Goal: Task Accomplishment & Management: Contribute content

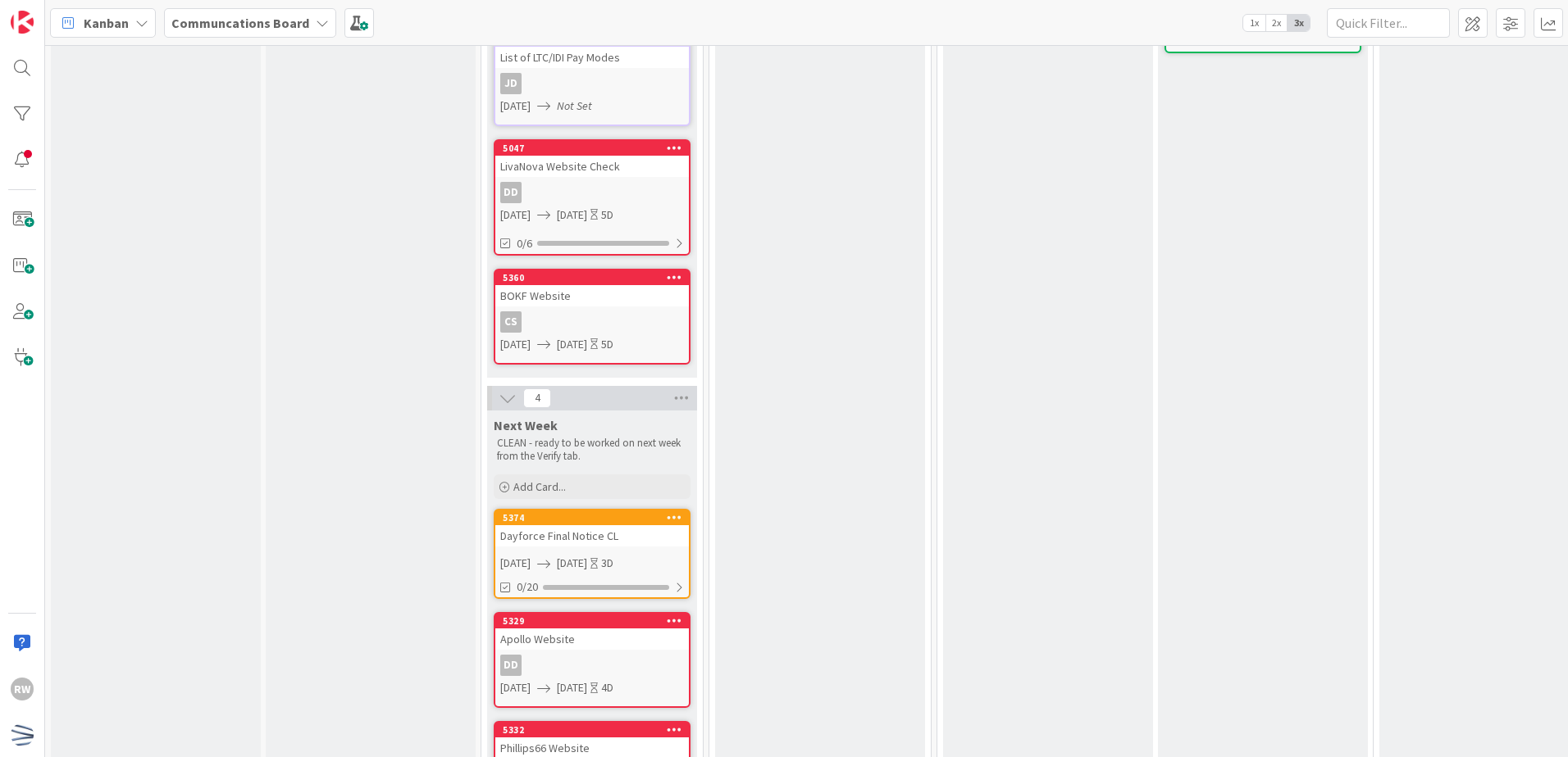
scroll to position [1229, 0]
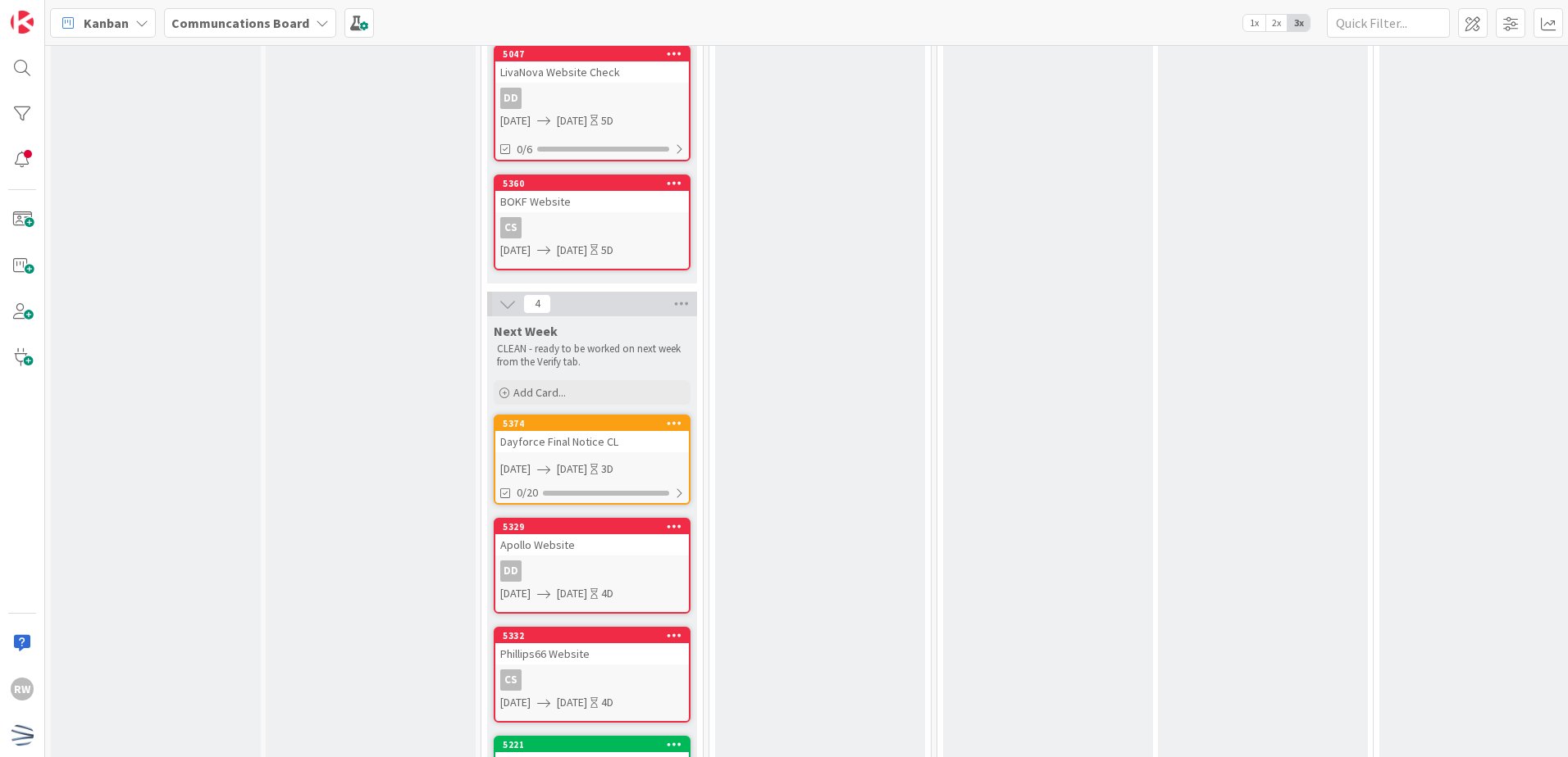
click at [581, 438] on div "Dayforce Final Notice CL" at bounding box center [592, 442] width 193 height 21
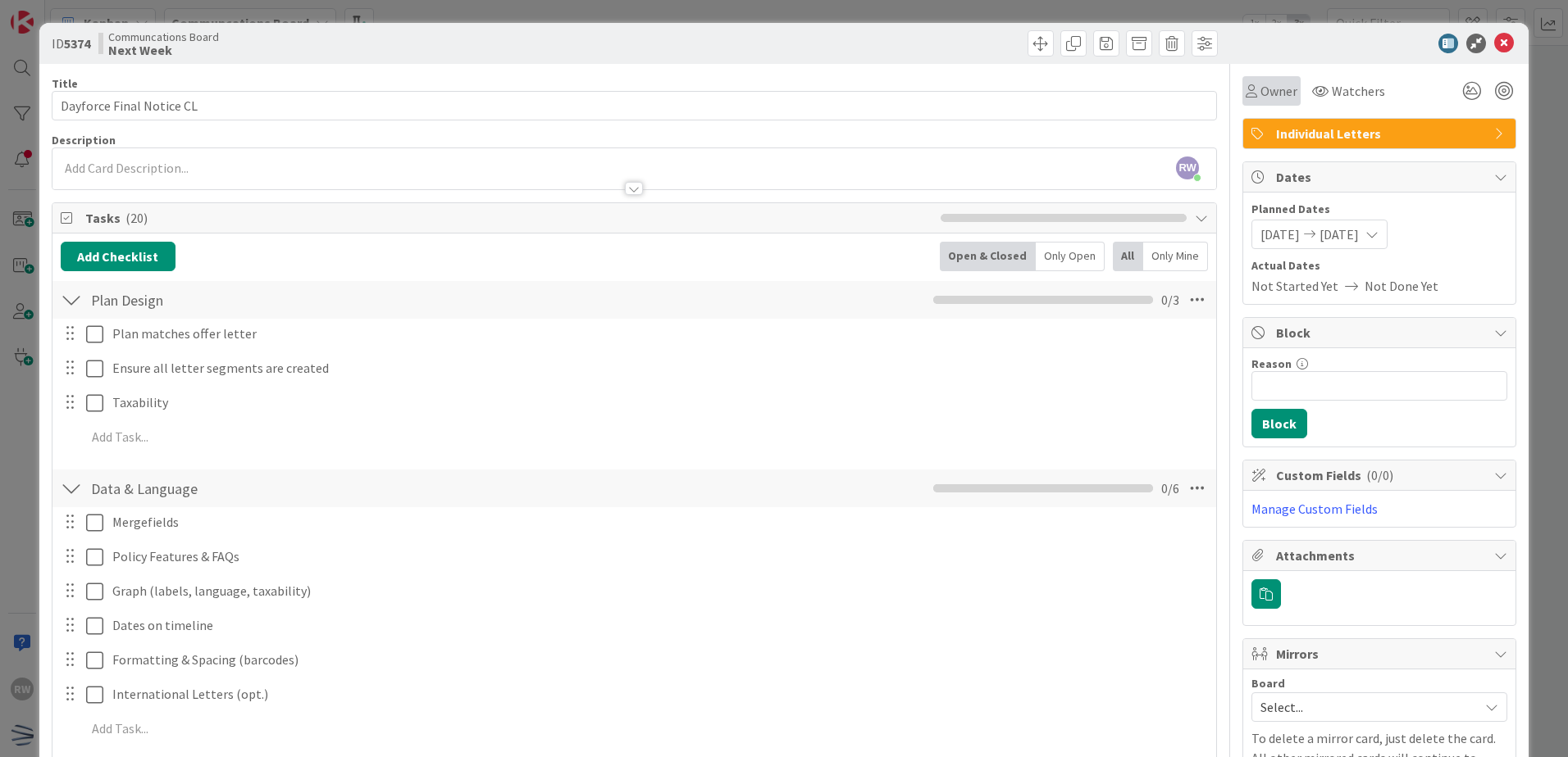
click at [1279, 85] on span "Owner" at bounding box center [1278, 91] width 37 height 20
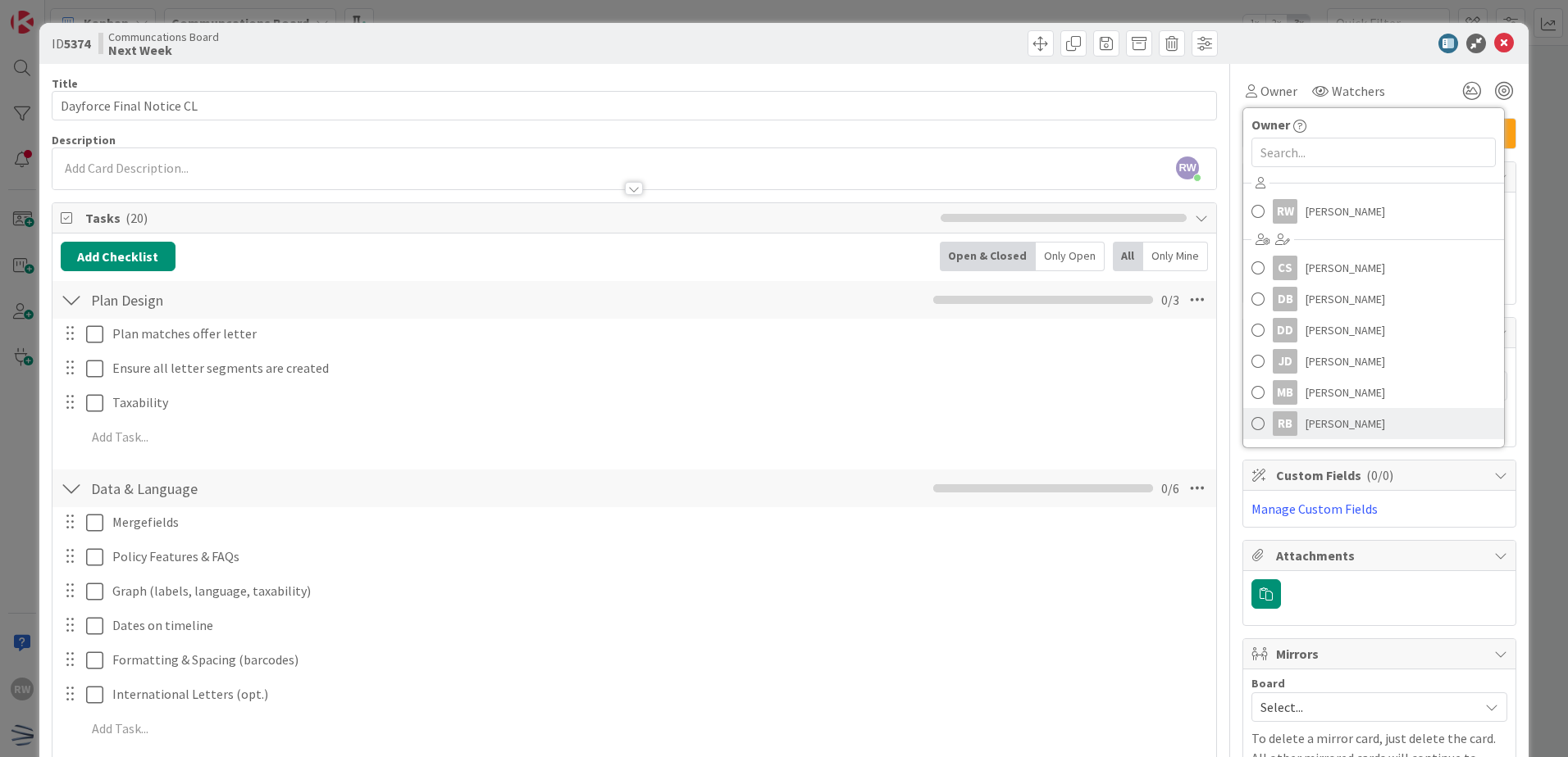
click at [1325, 425] on span "[PERSON_NAME]" at bounding box center [1345, 424] width 80 height 25
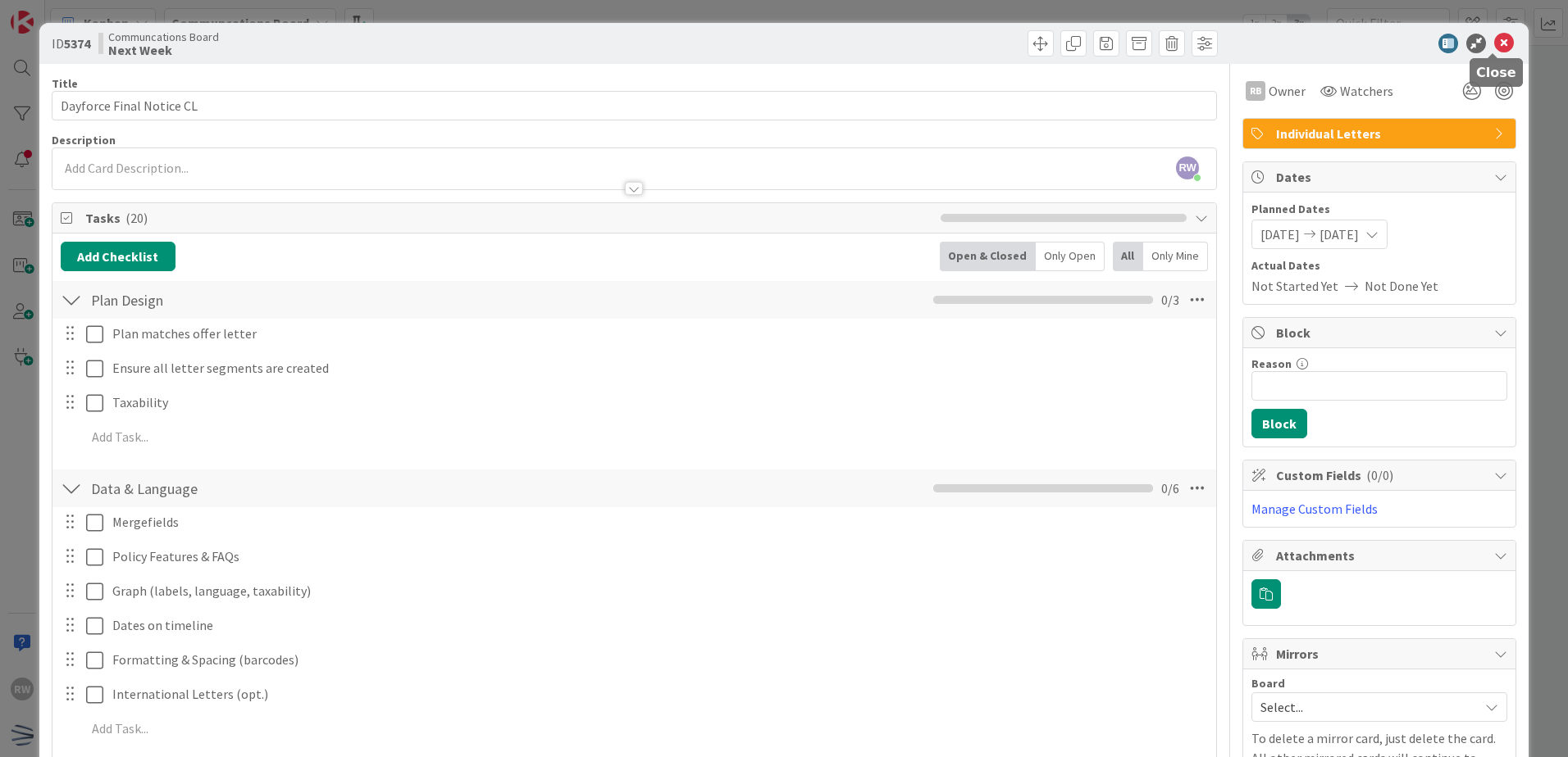
click at [1494, 44] on icon at bounding box center [1504, 44] width 20 height 20
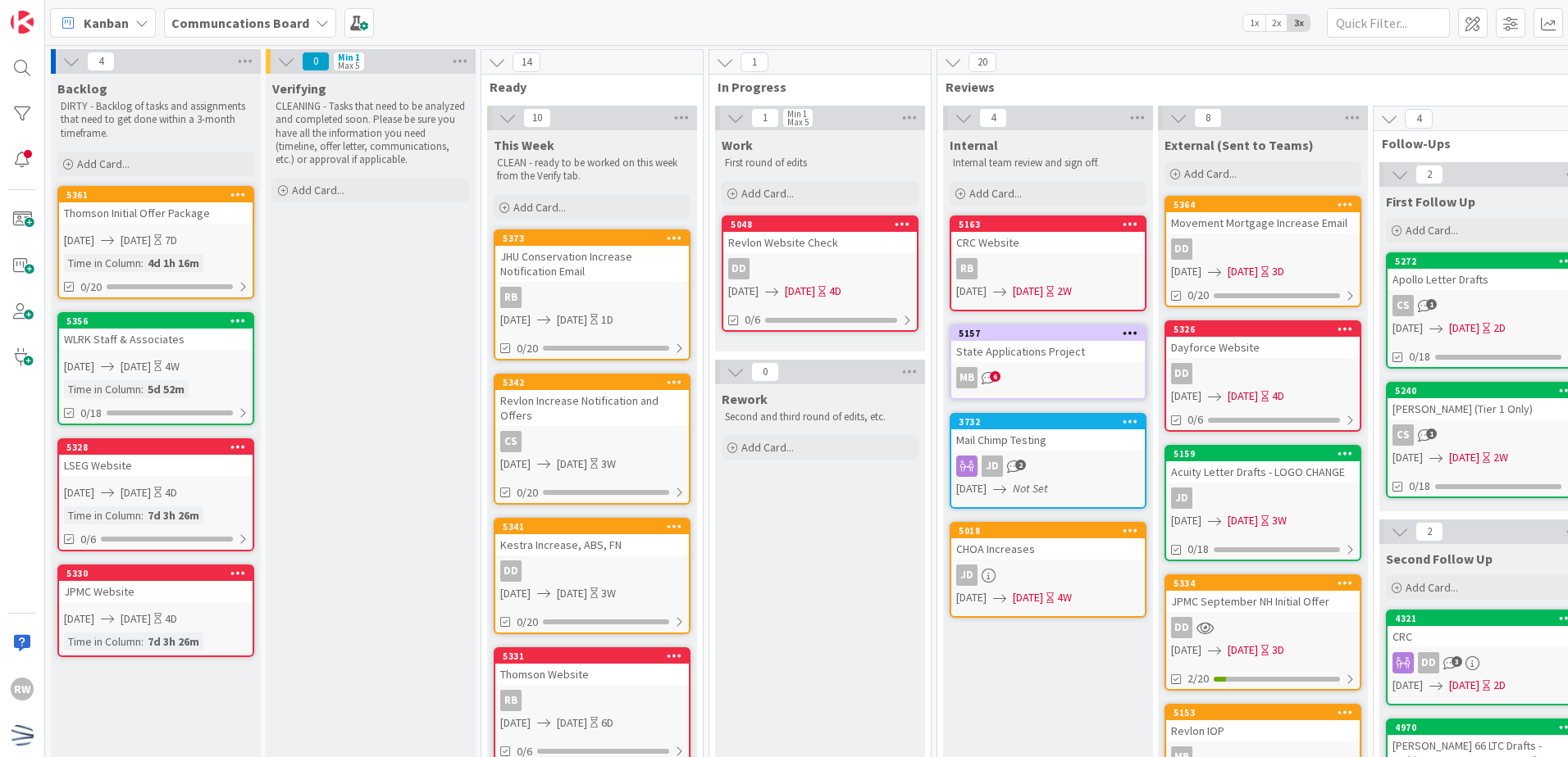
click at [157, 212] on div "Thomson Initial Offer Package" at bounding box center [156, 213] width 193 height 21
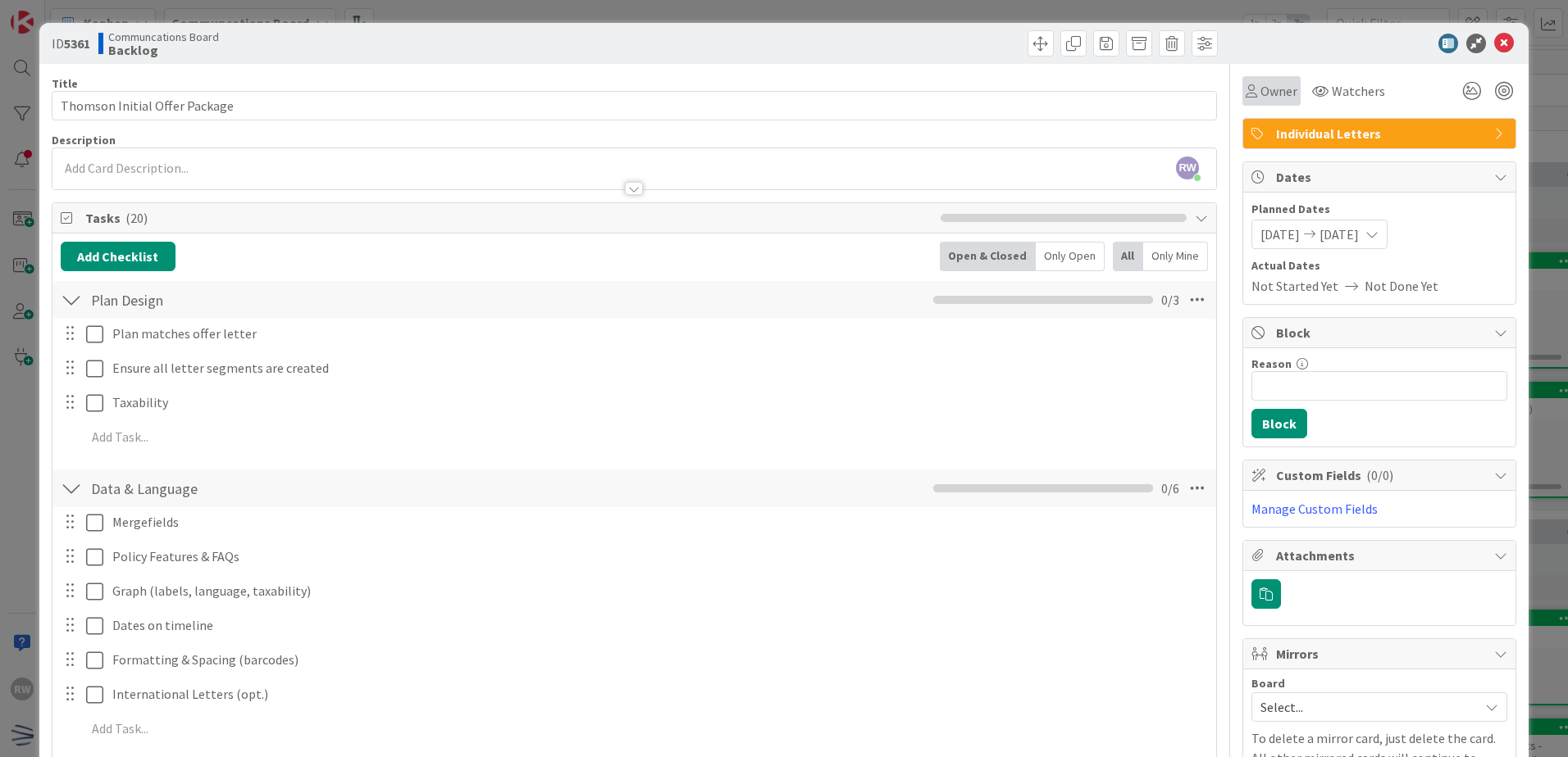
click at [1260, 94] on span "Owner" at bounding box center [1278, 91] width 37 height 20
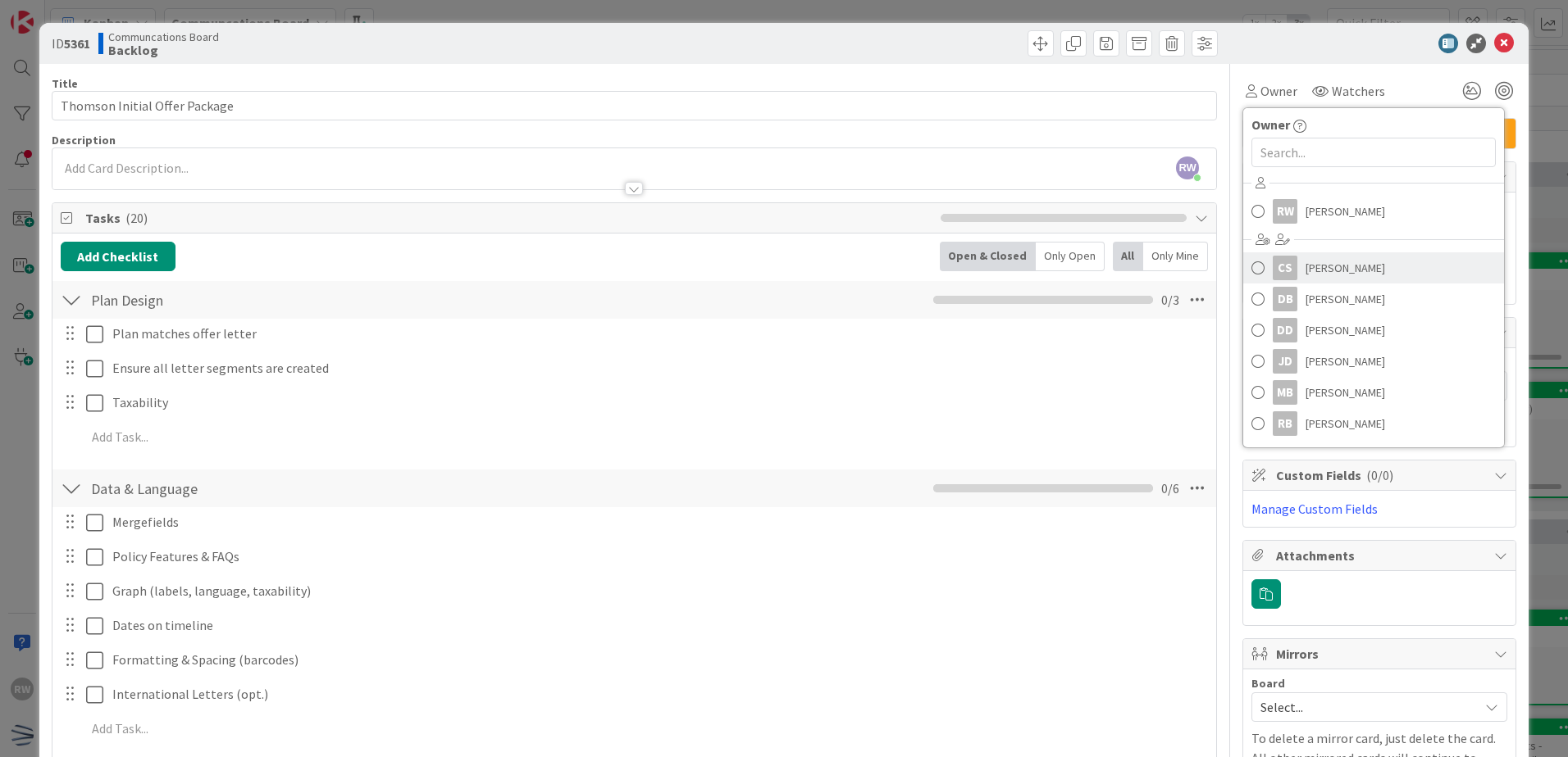
click at [1338, 254] on link "CS [PERSON_NAME]" at bounding box center [1373, 268] width 261 height 31
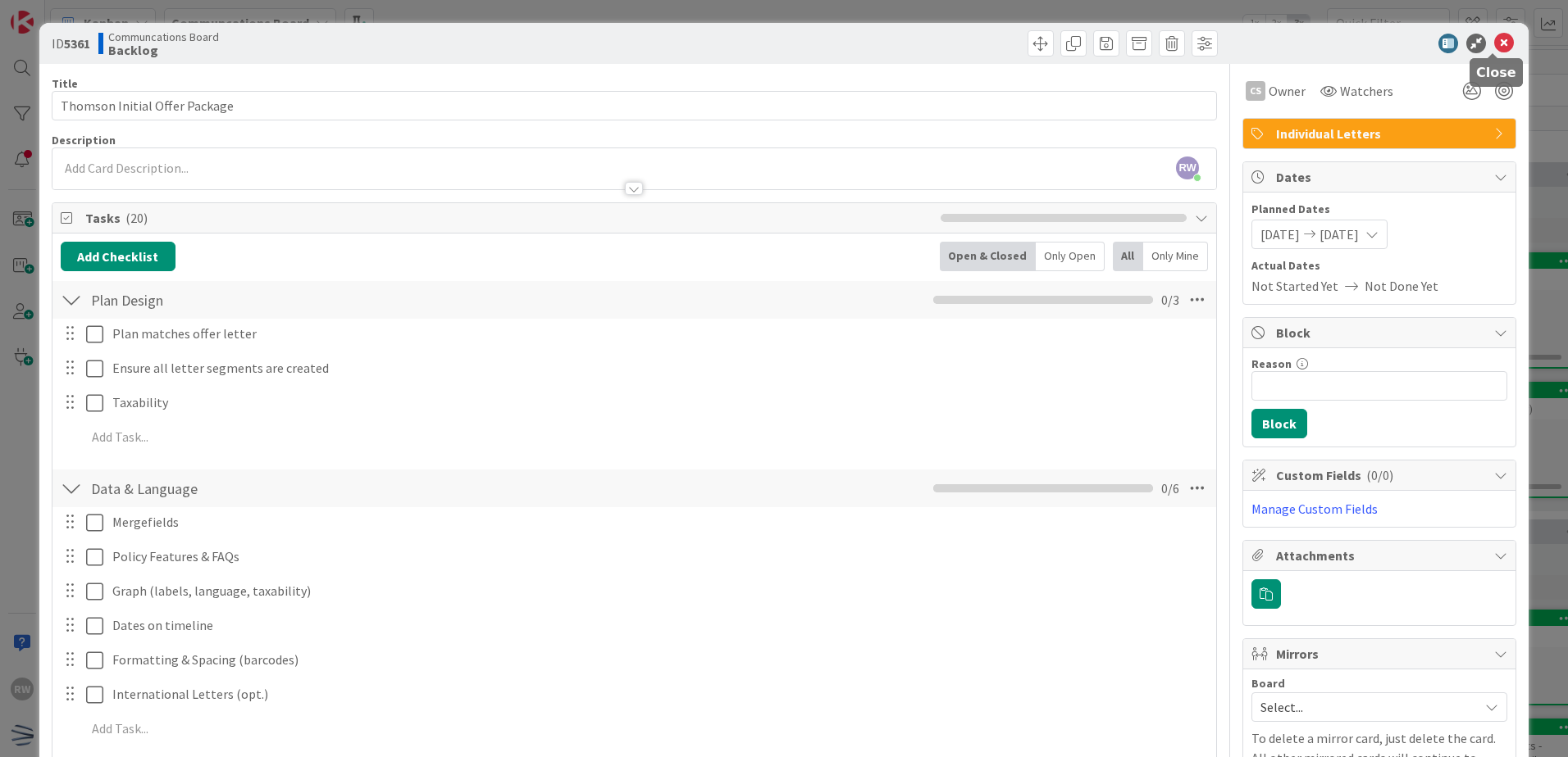
click at [1495, 44] on icon at bounding box center [1504, 44] width 20 height 20
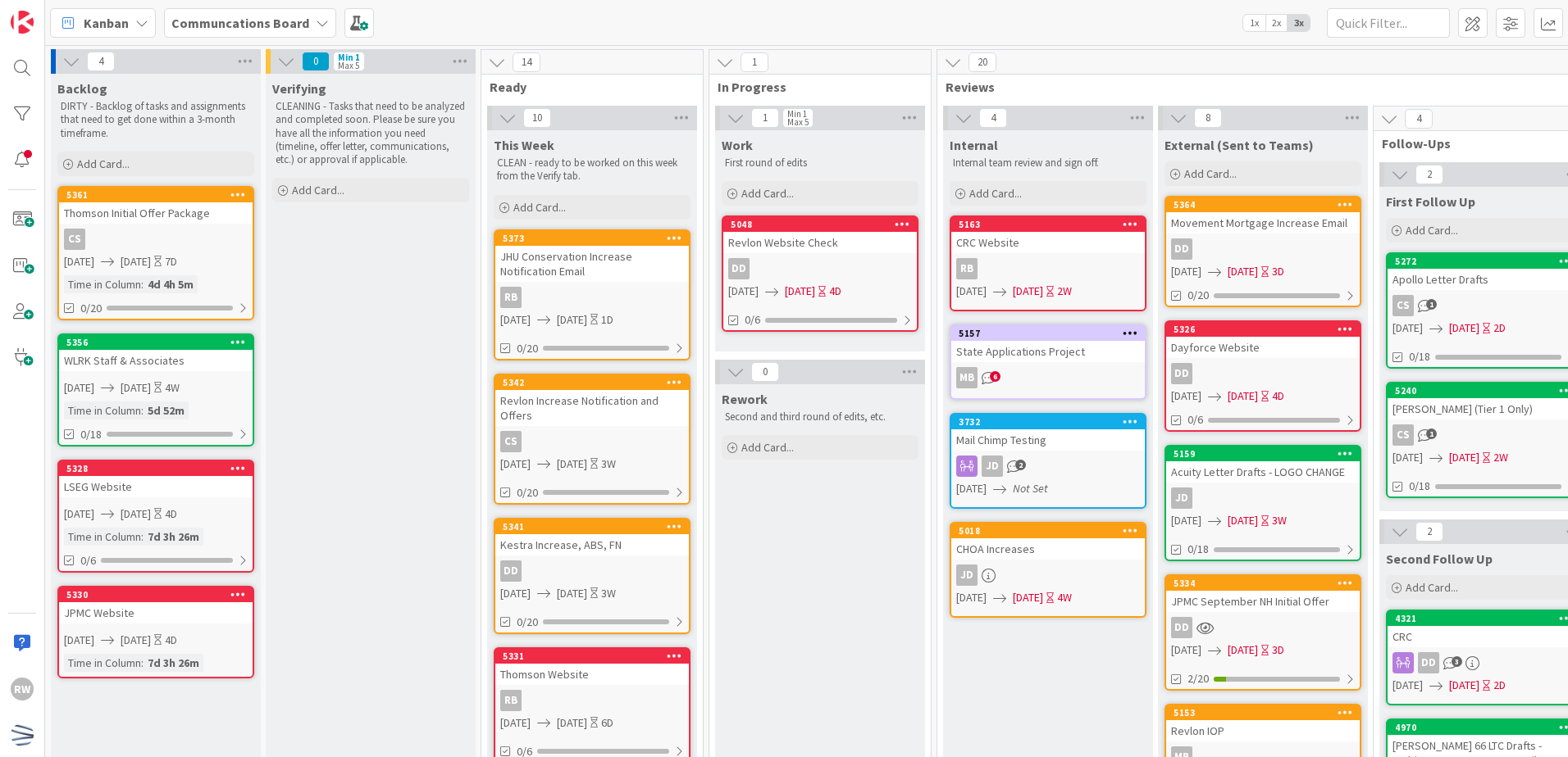
click at [81, 355] on div "WLRK Staff & Associates" at bounding box center [156, 360] width 193 height 21
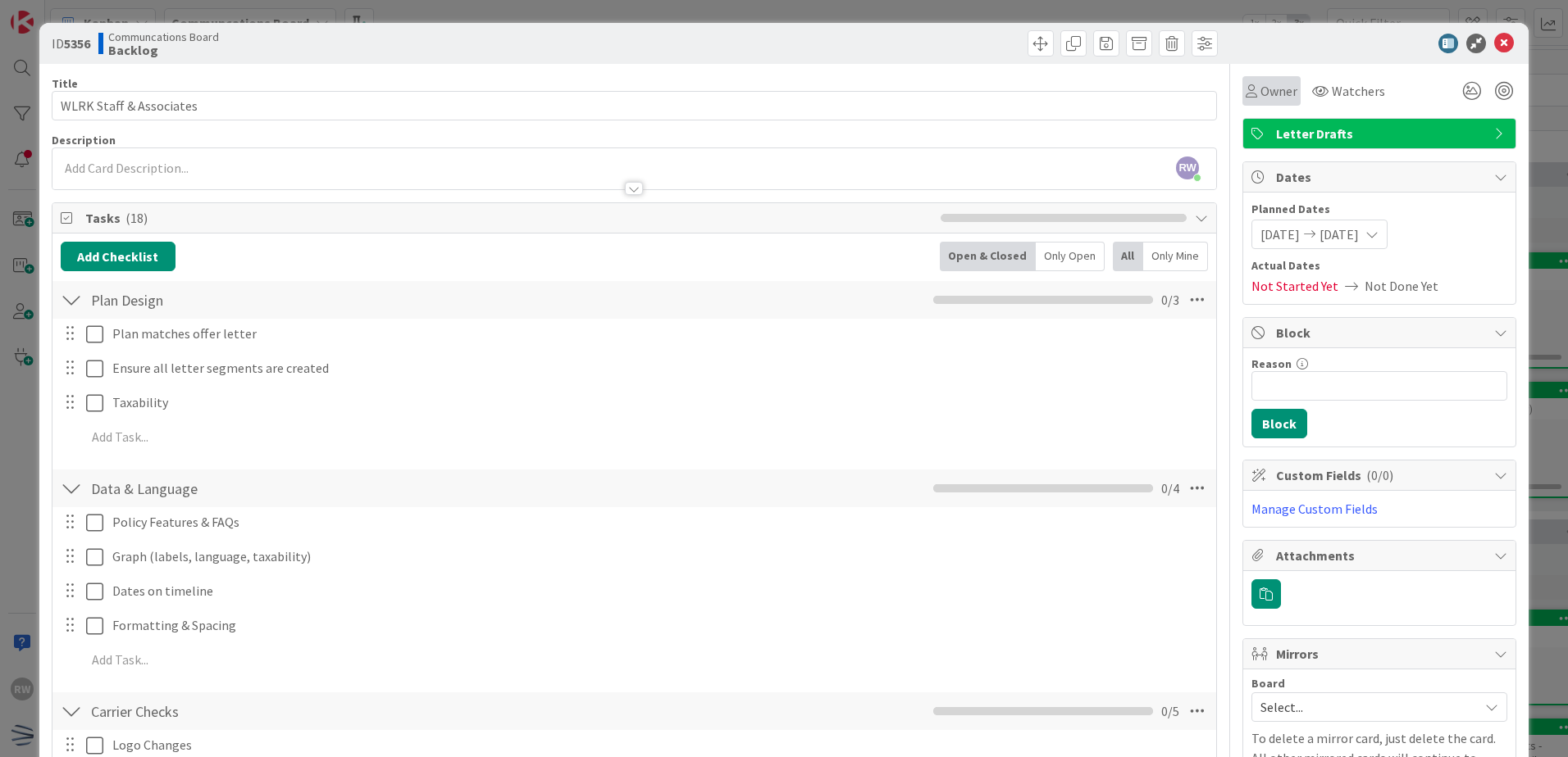
click at [1256, 100] on div "Owner" at bounding box center [1271, 91] width 58 height 30
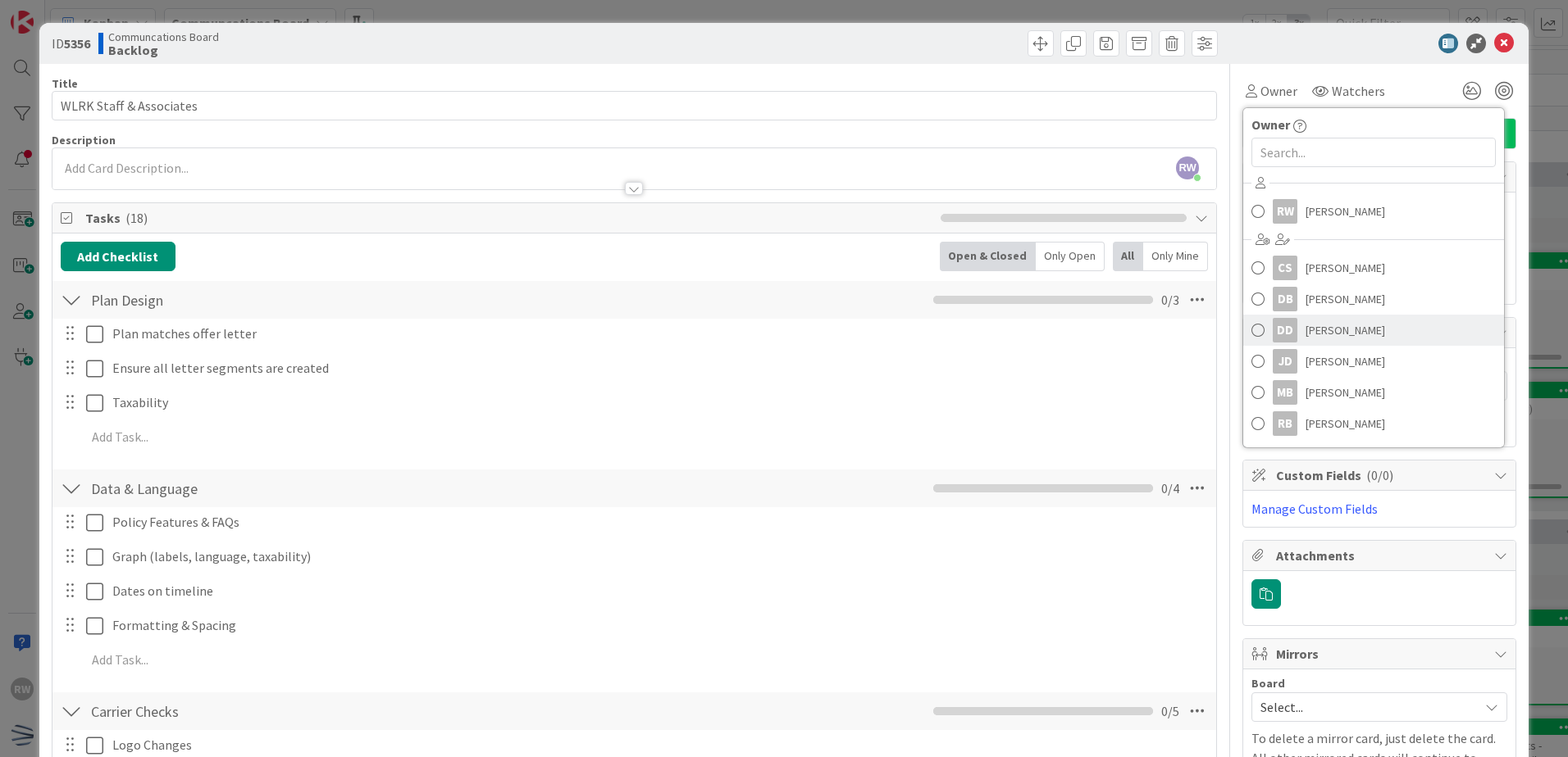
click at [1328, 320] on span "[PERSON_NAME]" at bounding box center [1345, 331] width 80 height 25
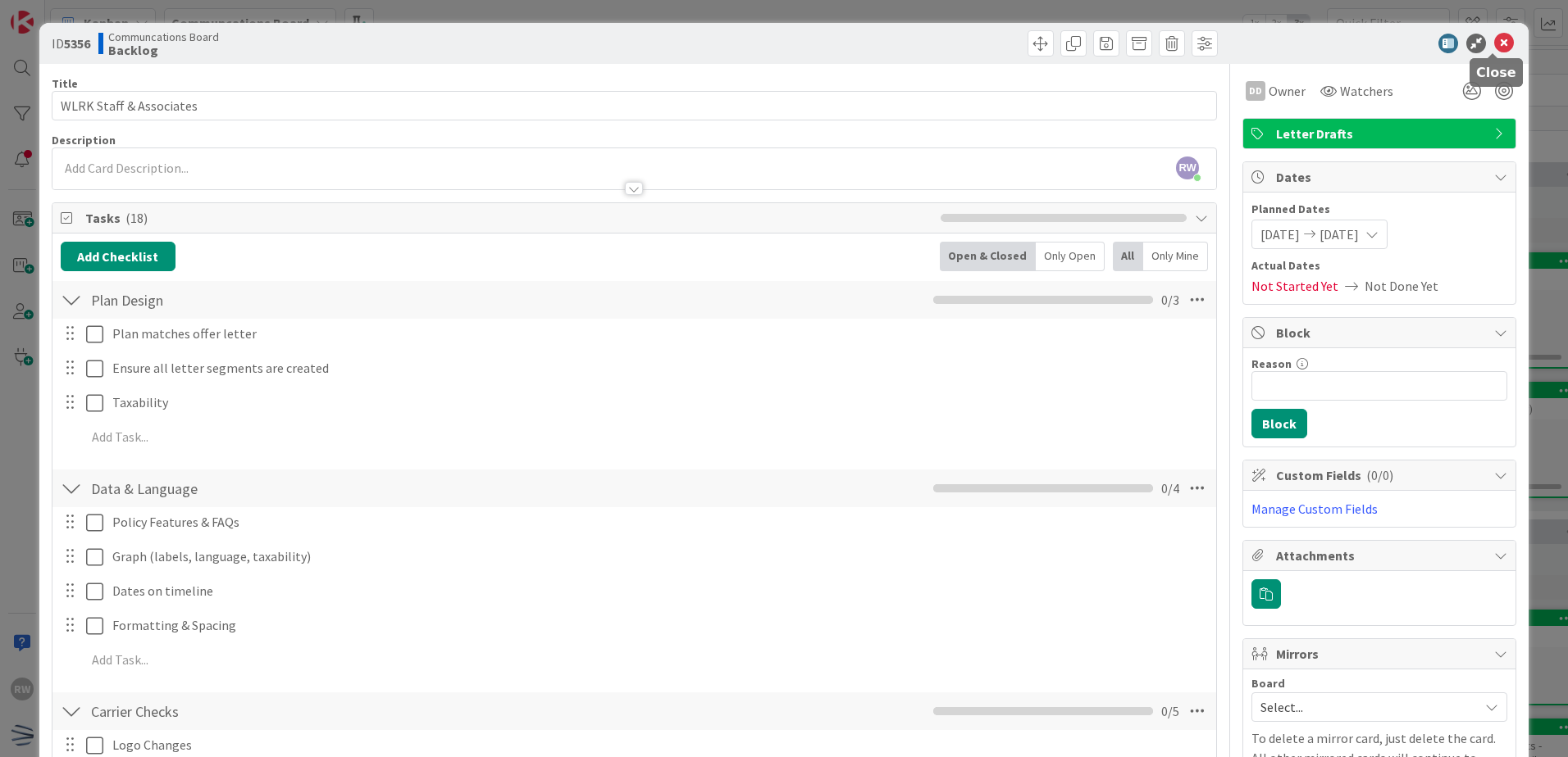
click at [1494, 47] on icon at bounding box center [1504, 44] width 20 height 20
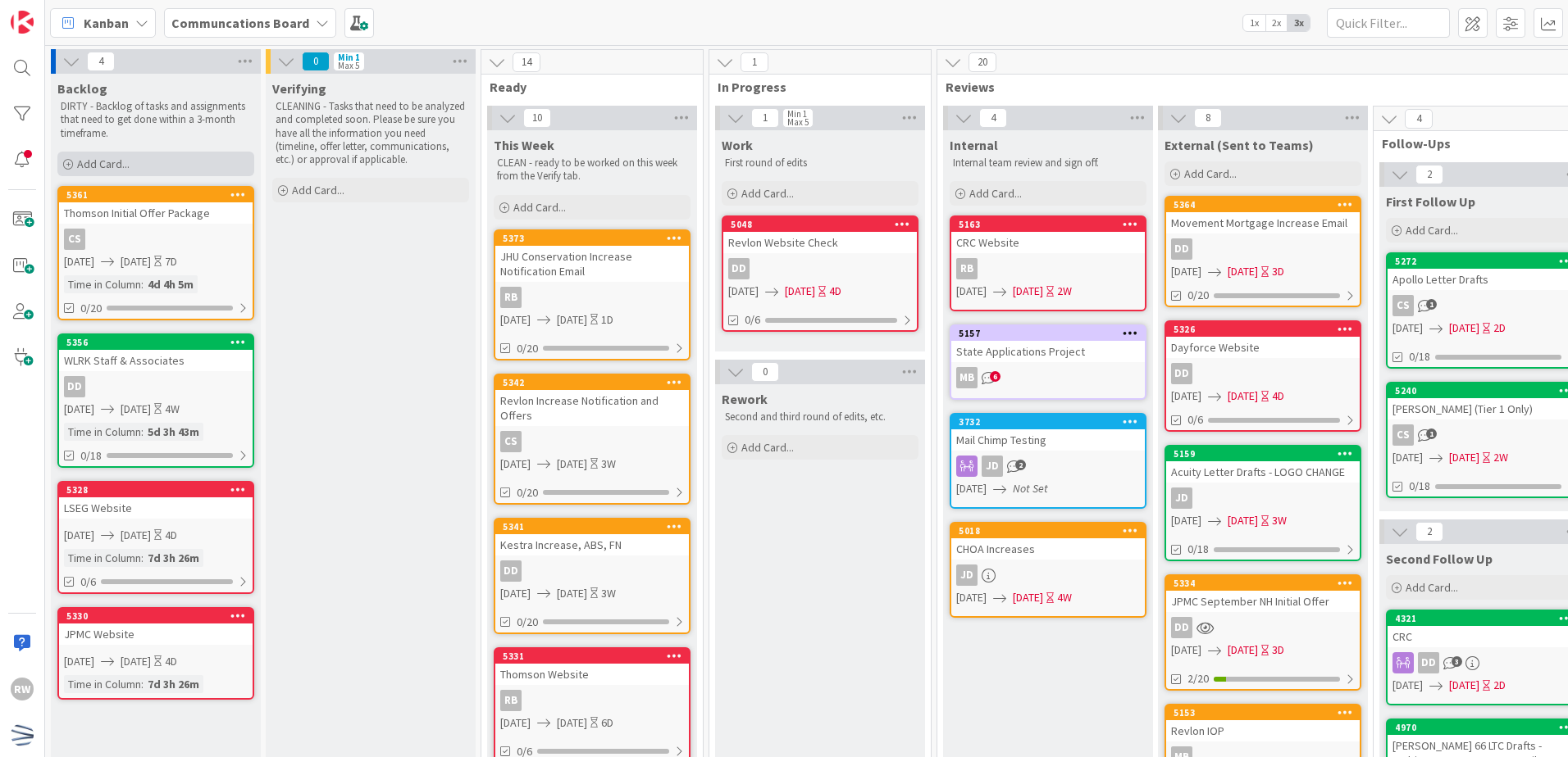
click at [124, 163] on span "Add Card..." at bounding box center [104, 164] width 53 height 15
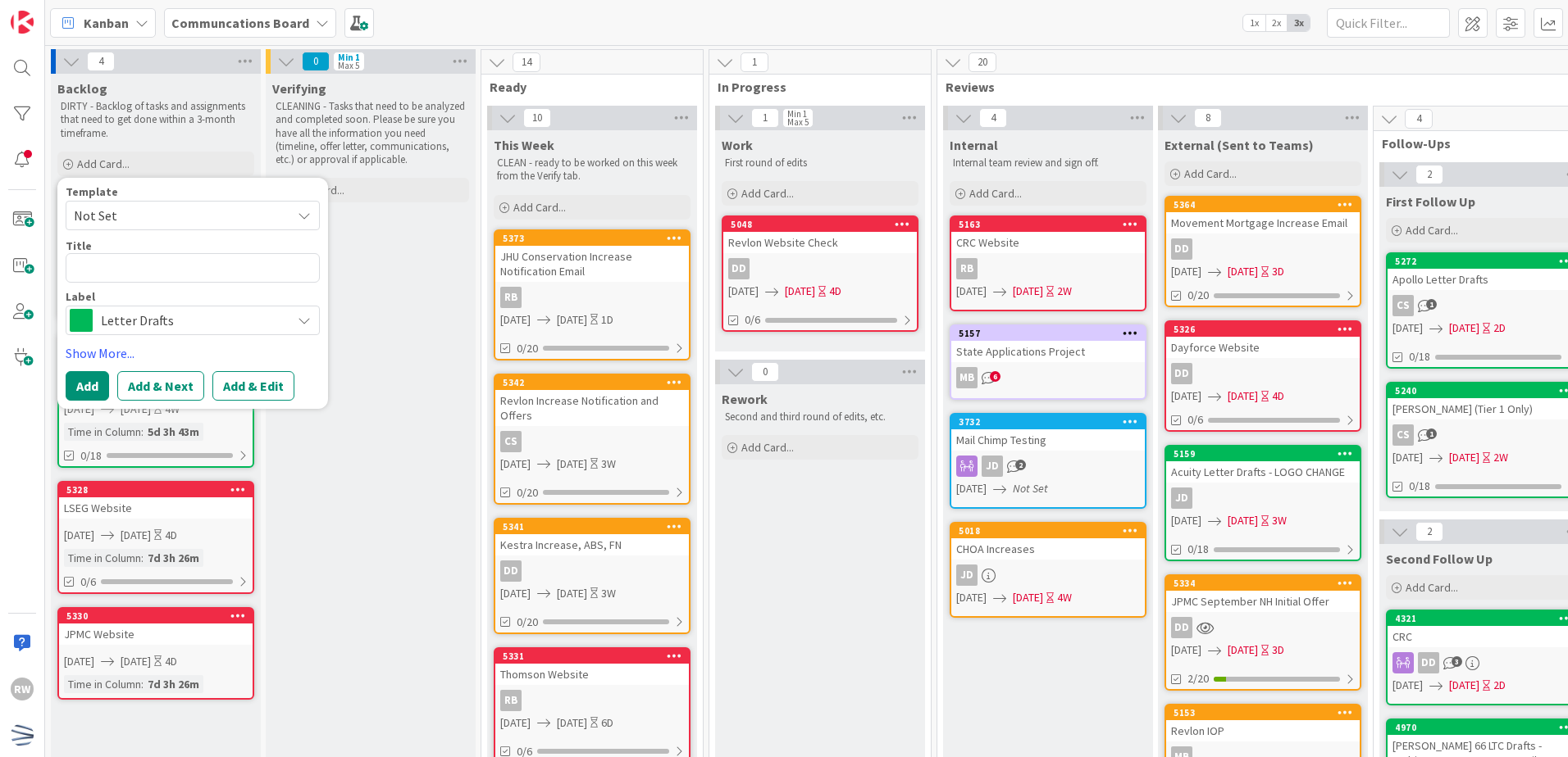
click at [154, 219] on span "Not Set" at bounding box center [176, 216] width 205 height 21
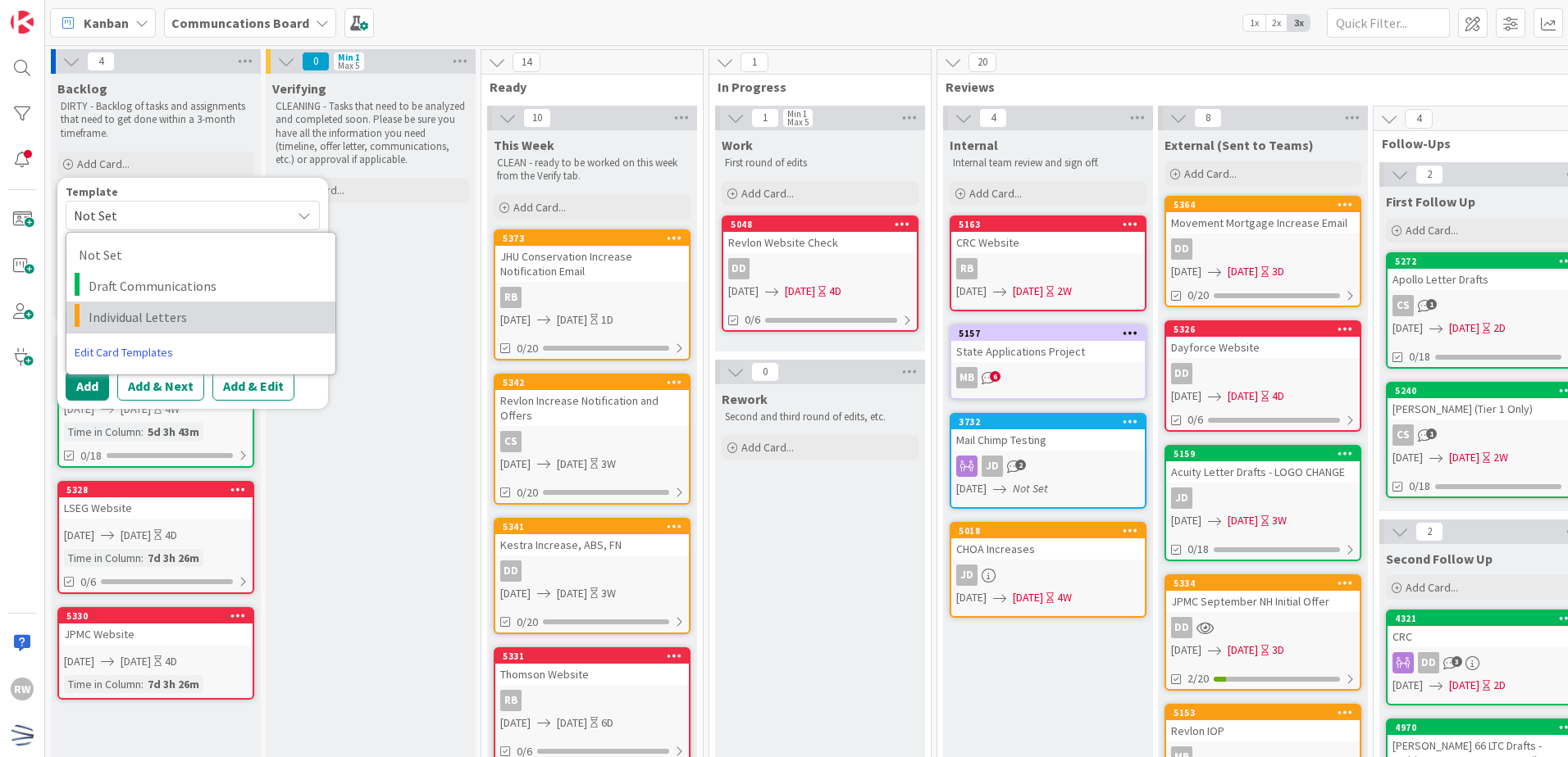
click at [159, 321] on span "Individual Letters" at bounding box center [206, 318] width 235 height 21
type textarea "x"
type textarea "Individual Letters"
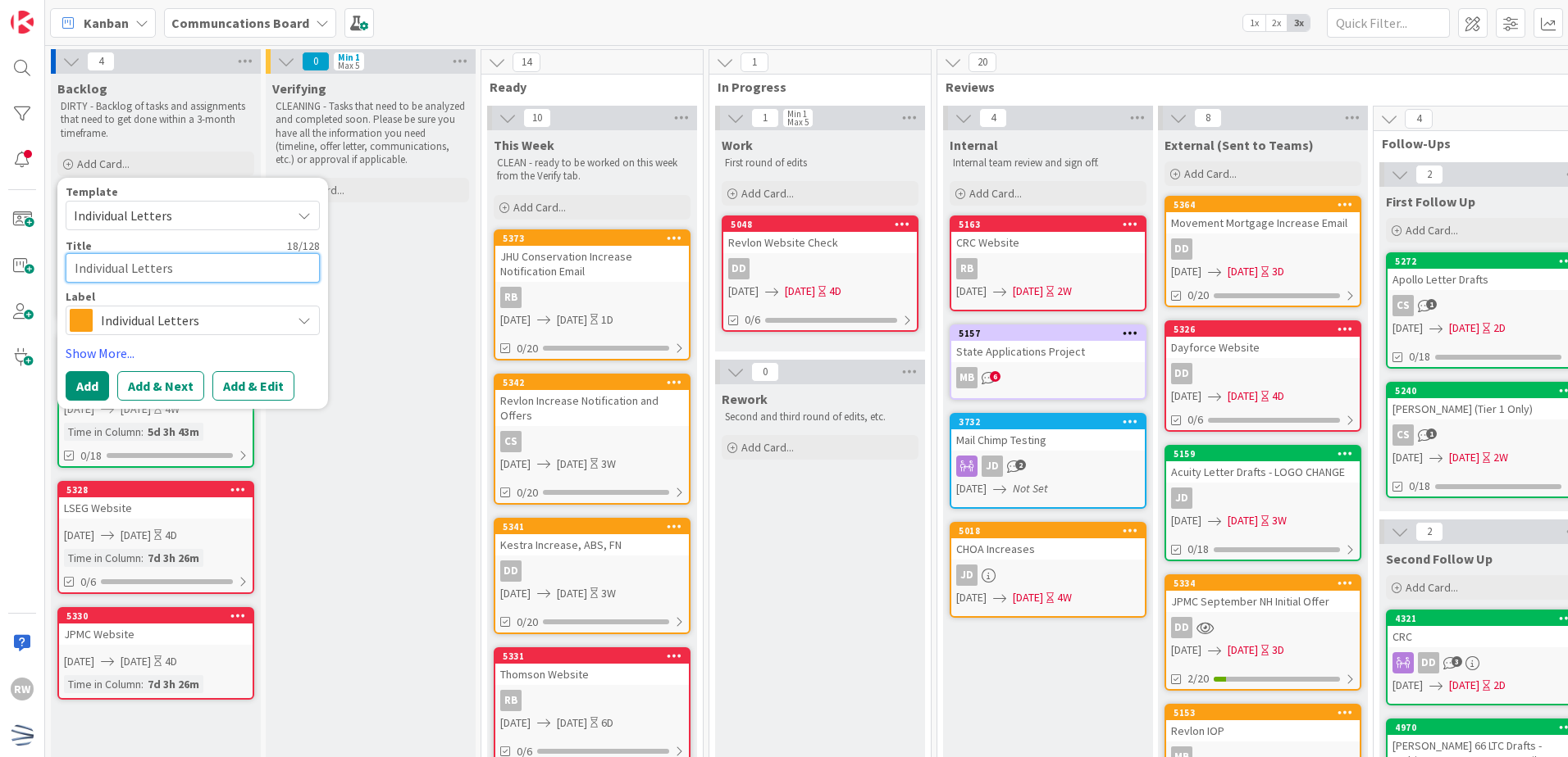
drag, startPoint x: 188, startPoint y: 268, endPoint x: 0, endPoint y: 286, distance: 188.9
click at [0, 286] on html "RW Kanban Communcations Board 1x 2x 3x 4 Backlog DIRTY - Backlog of tasks and a…" at bounding box center [784, 378] width 1568 height 757
type textarea "x"
type textarea "R"
type textarea "x"
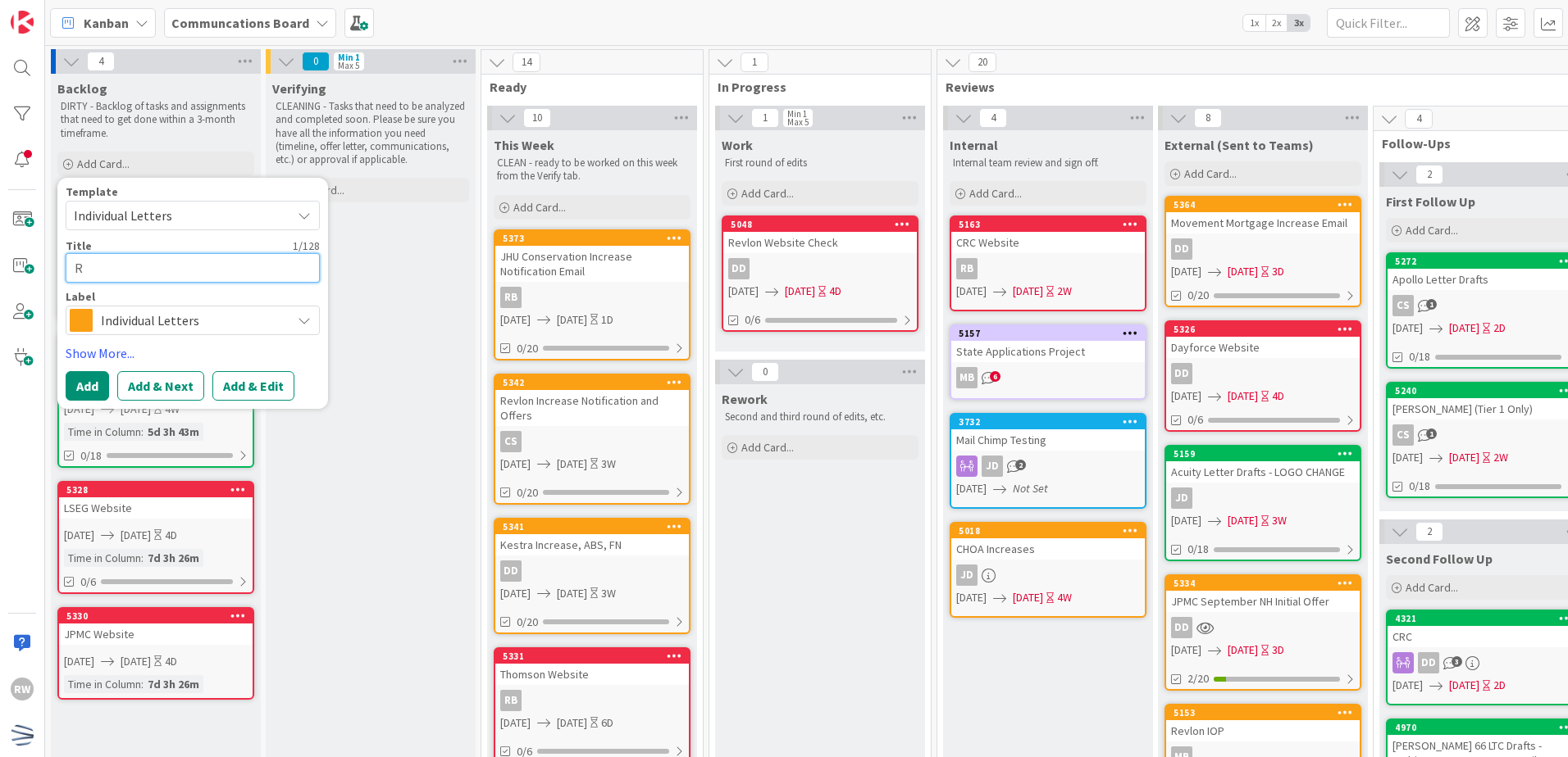
type textarea "Ri"
type textarea "x"
type textarea "Ric"
type textarea "x"
type textarea "Rice"
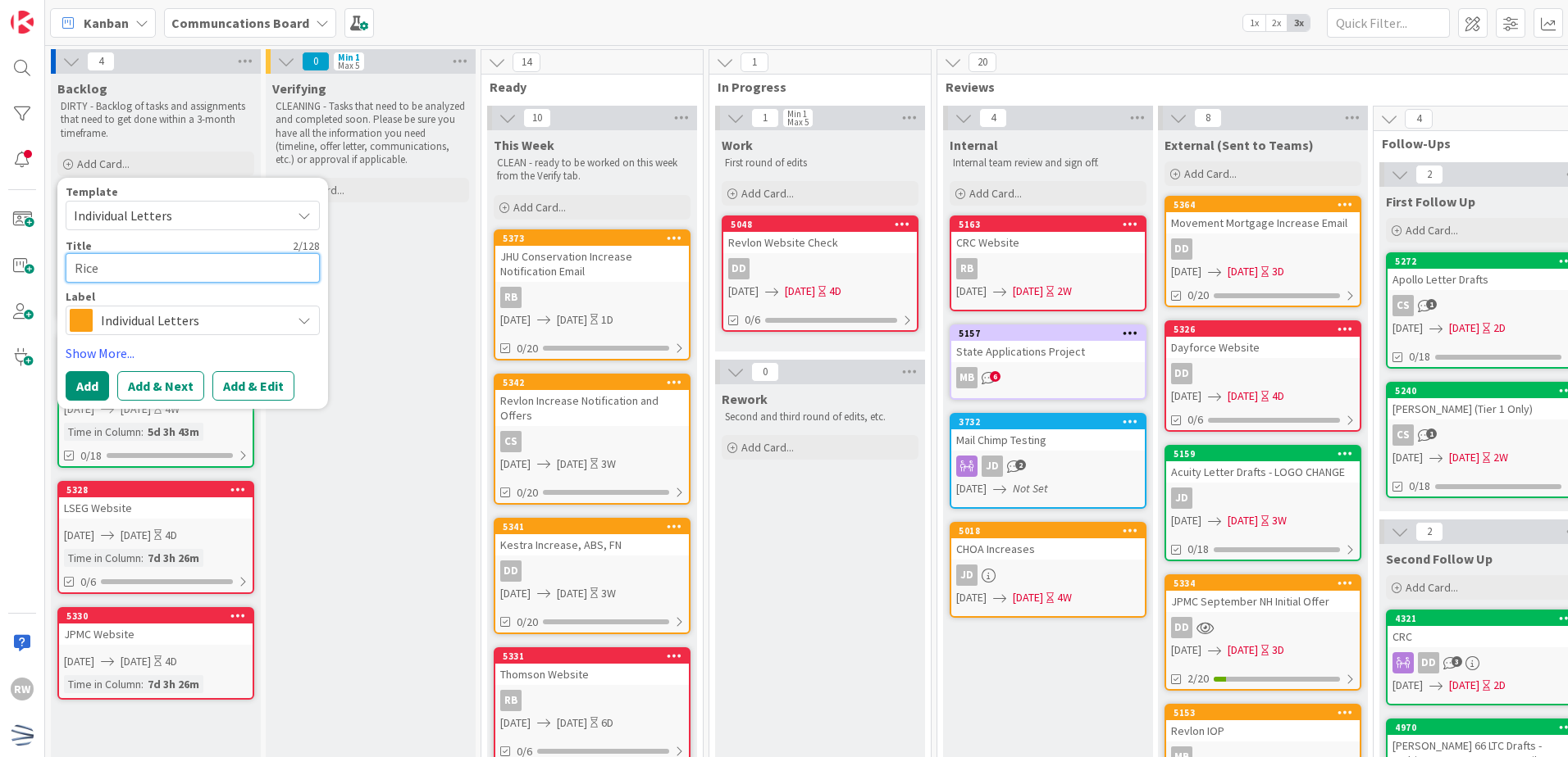
type textarea "x"
type textarea "Rice"
type textarea "x"
type textarea "Rice I"
type textarea "x"
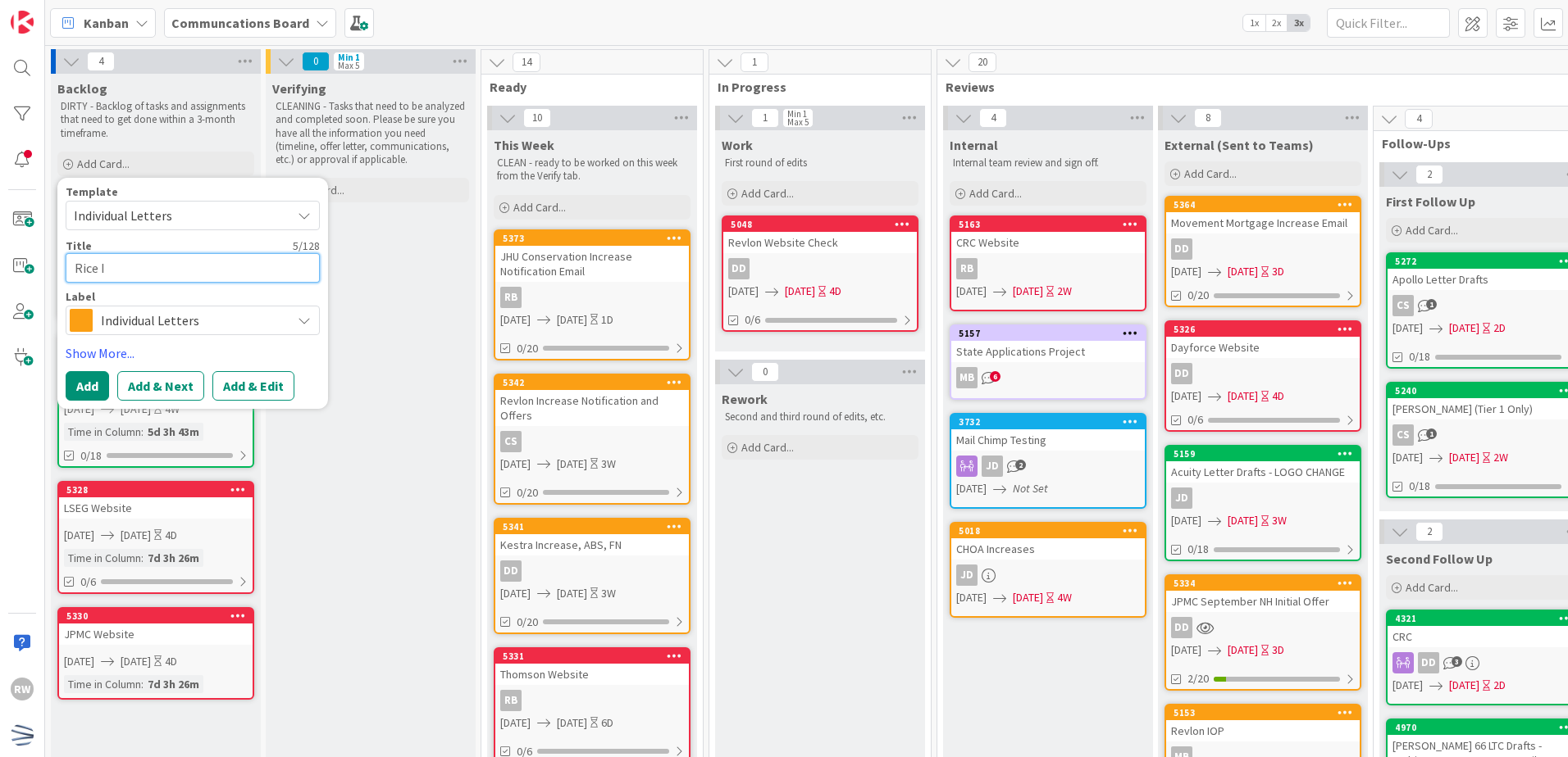
type textarea "Rice In"
type textarea "x"
type textarea "Rice Inc"
type textarea "x"
type textarea "Rice Incr"
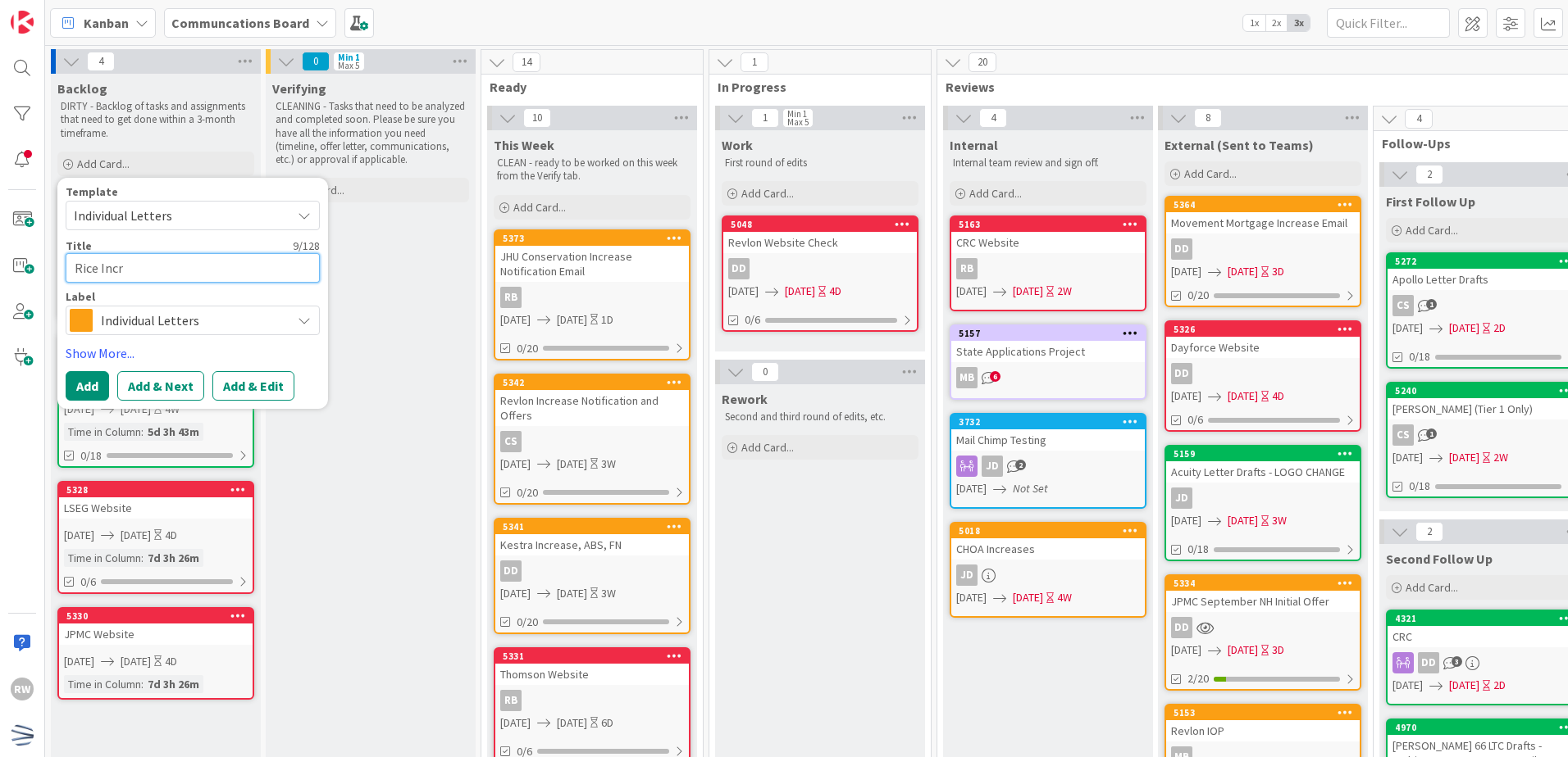
type textarea "x"
type textarea "Rice Increa"
type textarea "x"
type textarea "Rice Increas"
type textarea "x"
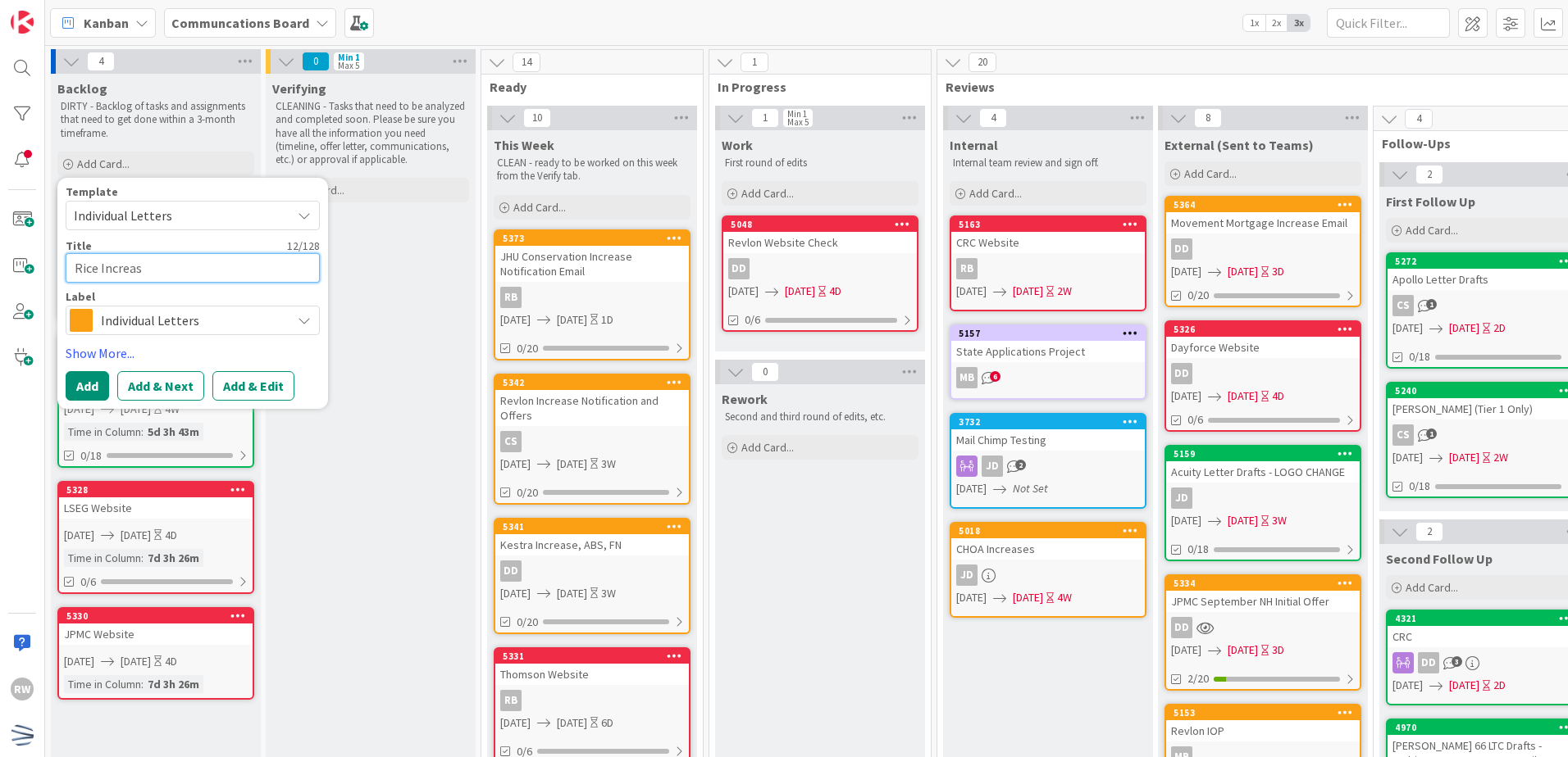
type textarea "Rice Increase"
type textarea "x"
type textarea "Rice Increase"
type textarea "x"
type textarea "Rice Increase N"
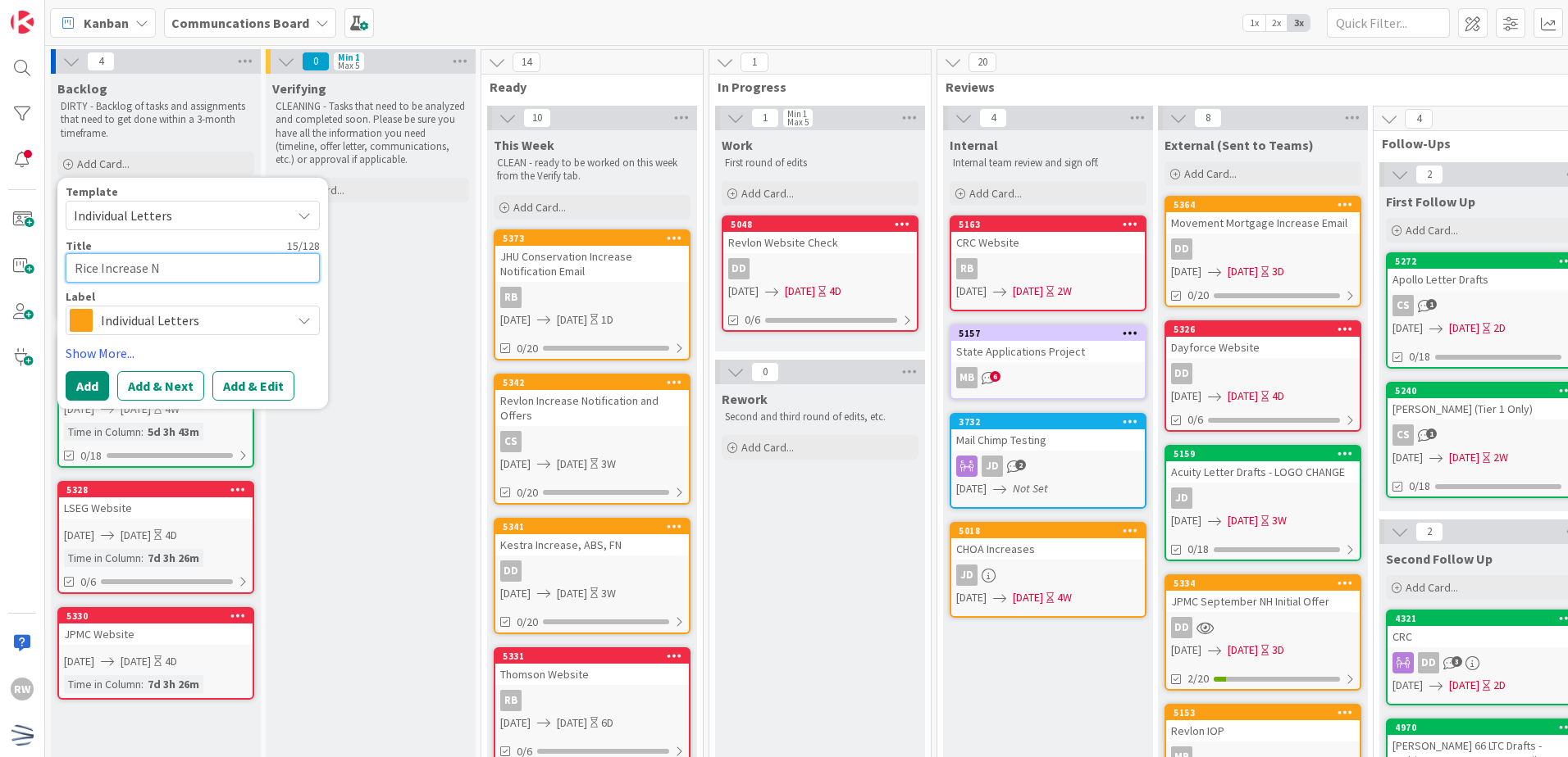
type textarea "x"
type textarea "Rice Increase No"
type textarea "x"
type textarea "Rice Increase Not"
type textarea "x"
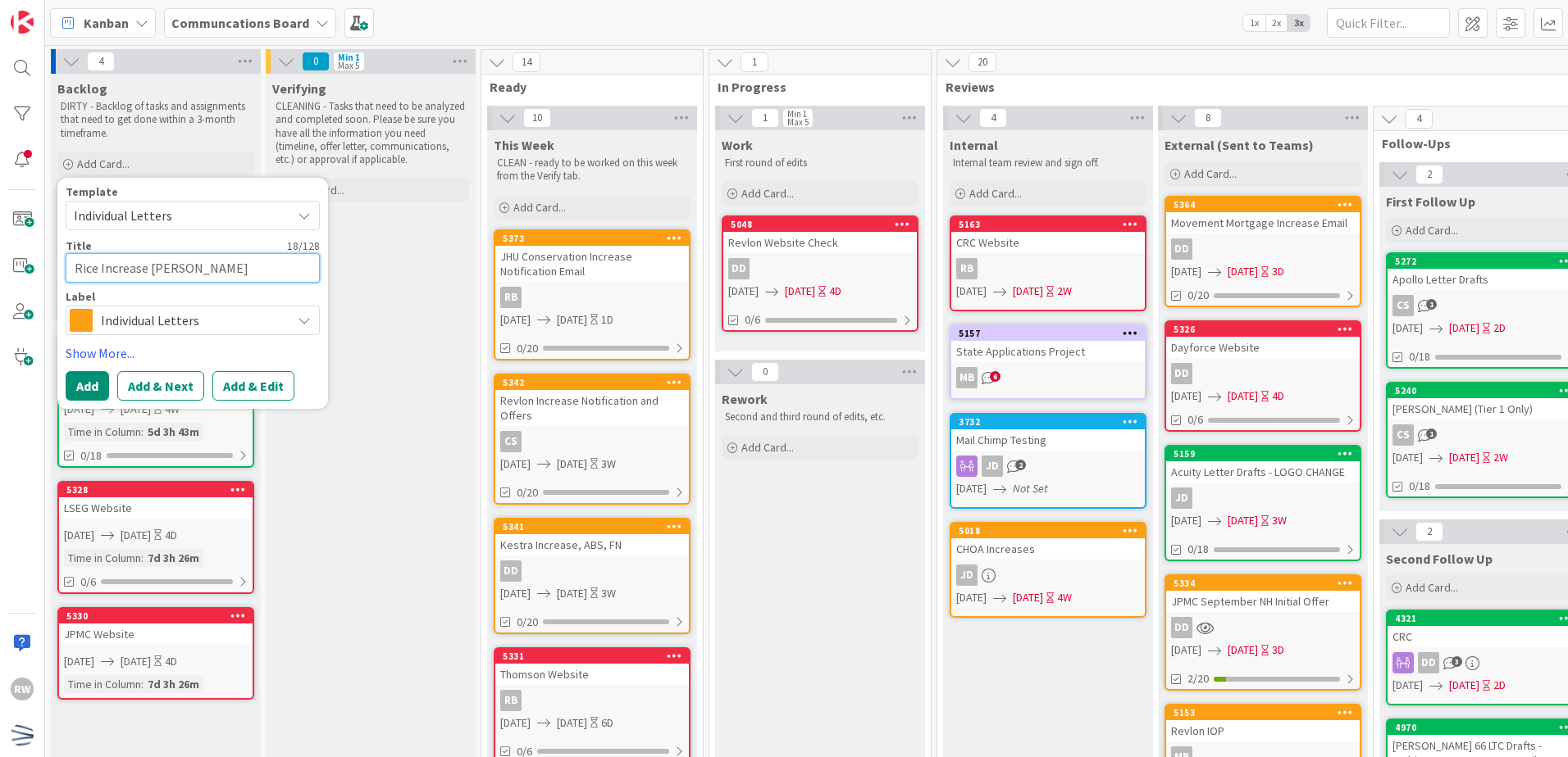
type textarea "Rice Increase Notof"
type textarea "x"
type textarea "Rice Increase Notofi"
type textarea "x"
type textarea "Rice Increase Notof"
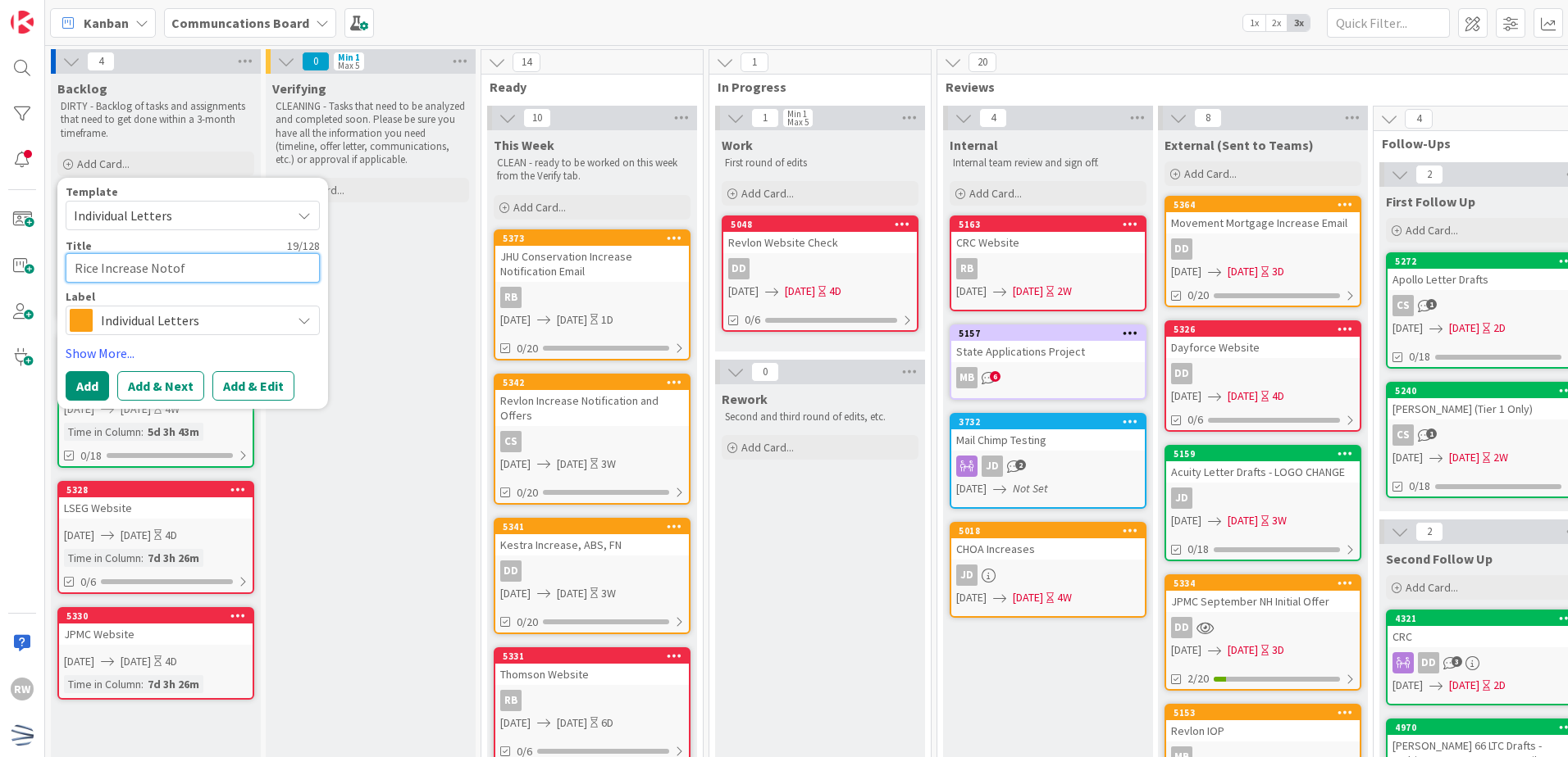
type textarea "x"
type textarea "Rice Increase [PERSON_NAME]"
type textarea "x"
type textarea "Rice Increase Not"
type textarea "x"
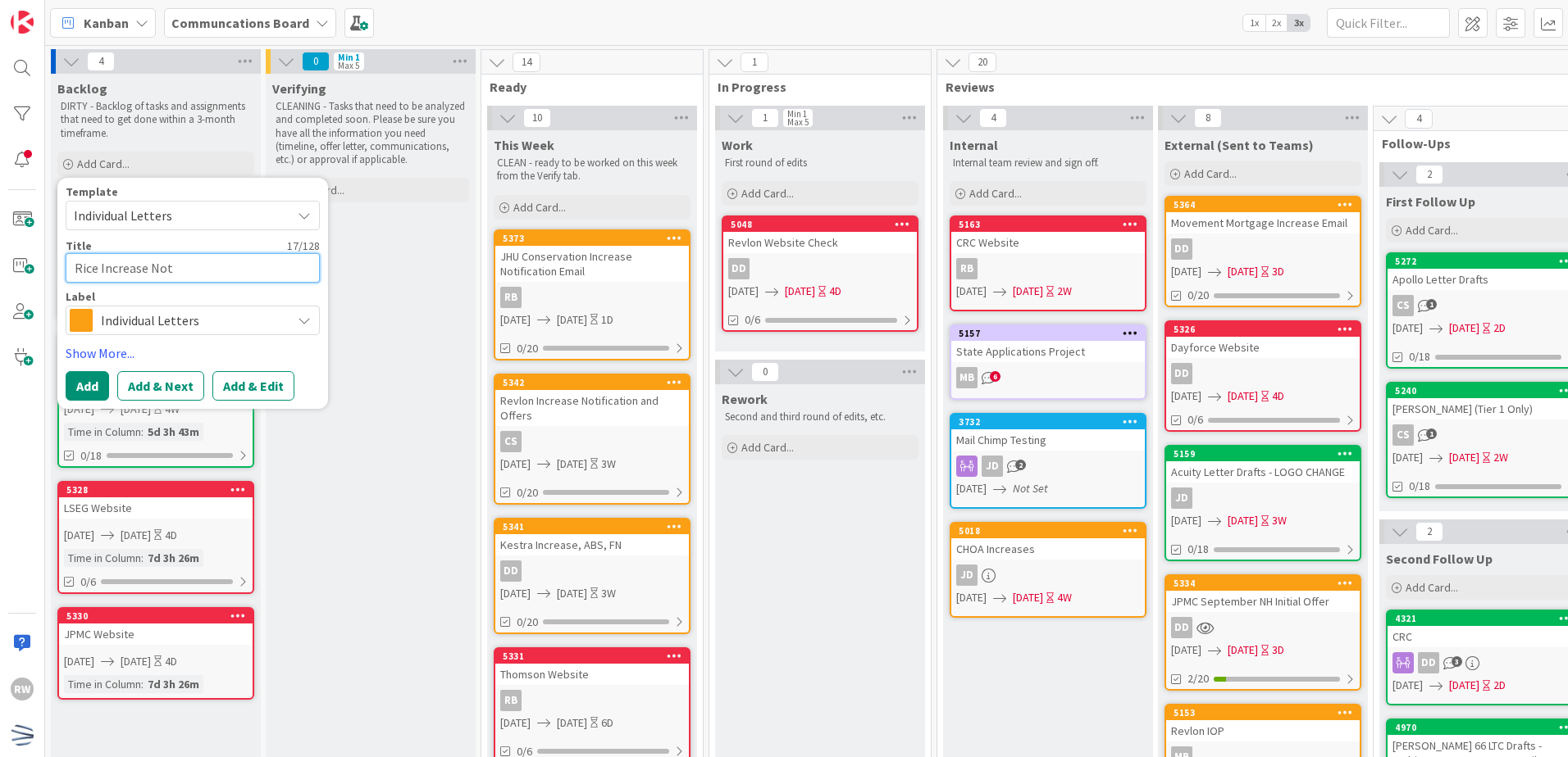
type textarea "Rice Increase Notf"
type textarea "x"
type textarea "Rice Increase Notfi"
type textarea "x"
type textarea "Rice Increase Notf"
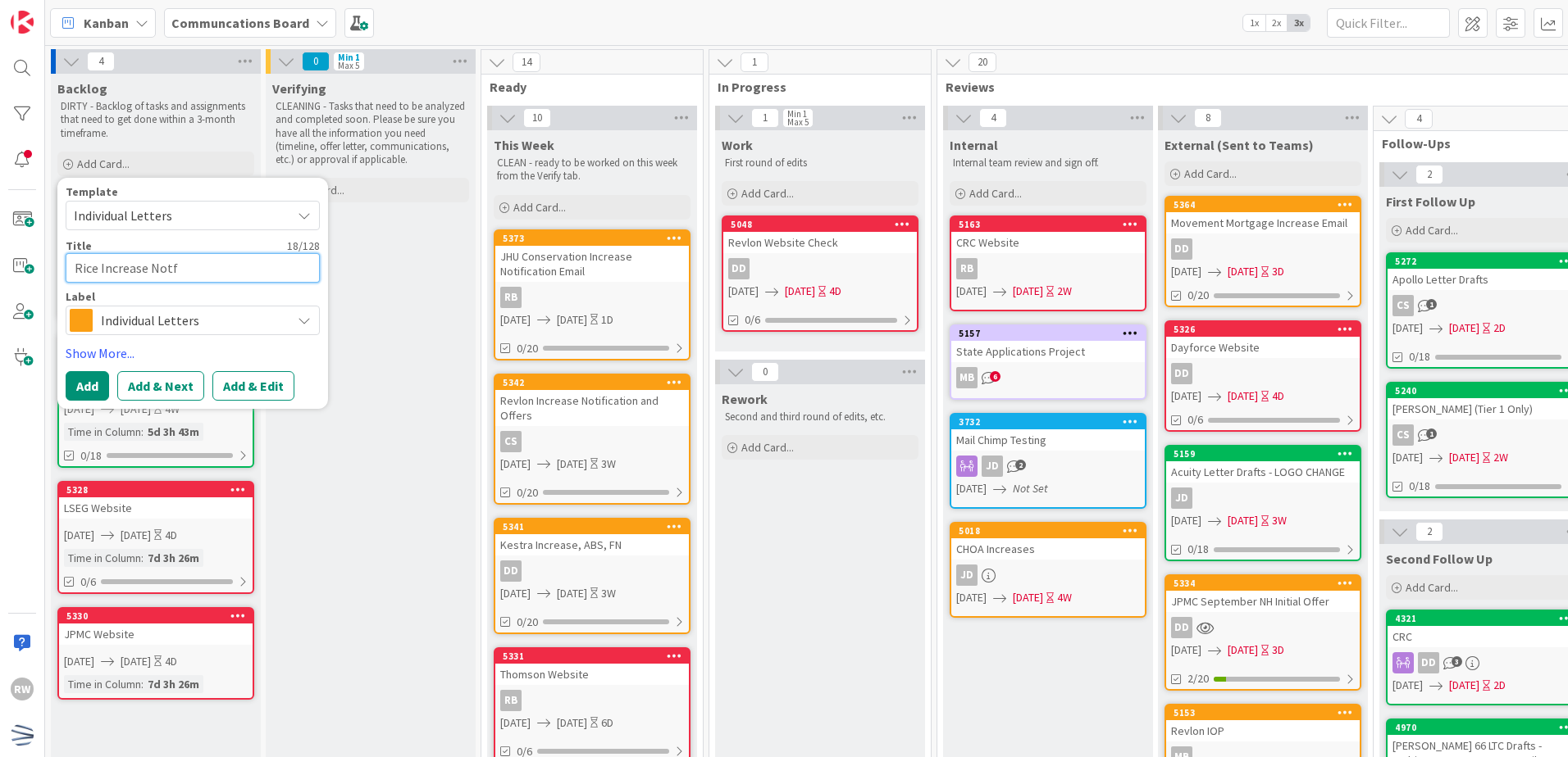
type textarea "x"
type textarea "Rice Increase Not"
type textarea "x"
type textarea "Rice Increase Noti"
type textarea "x"
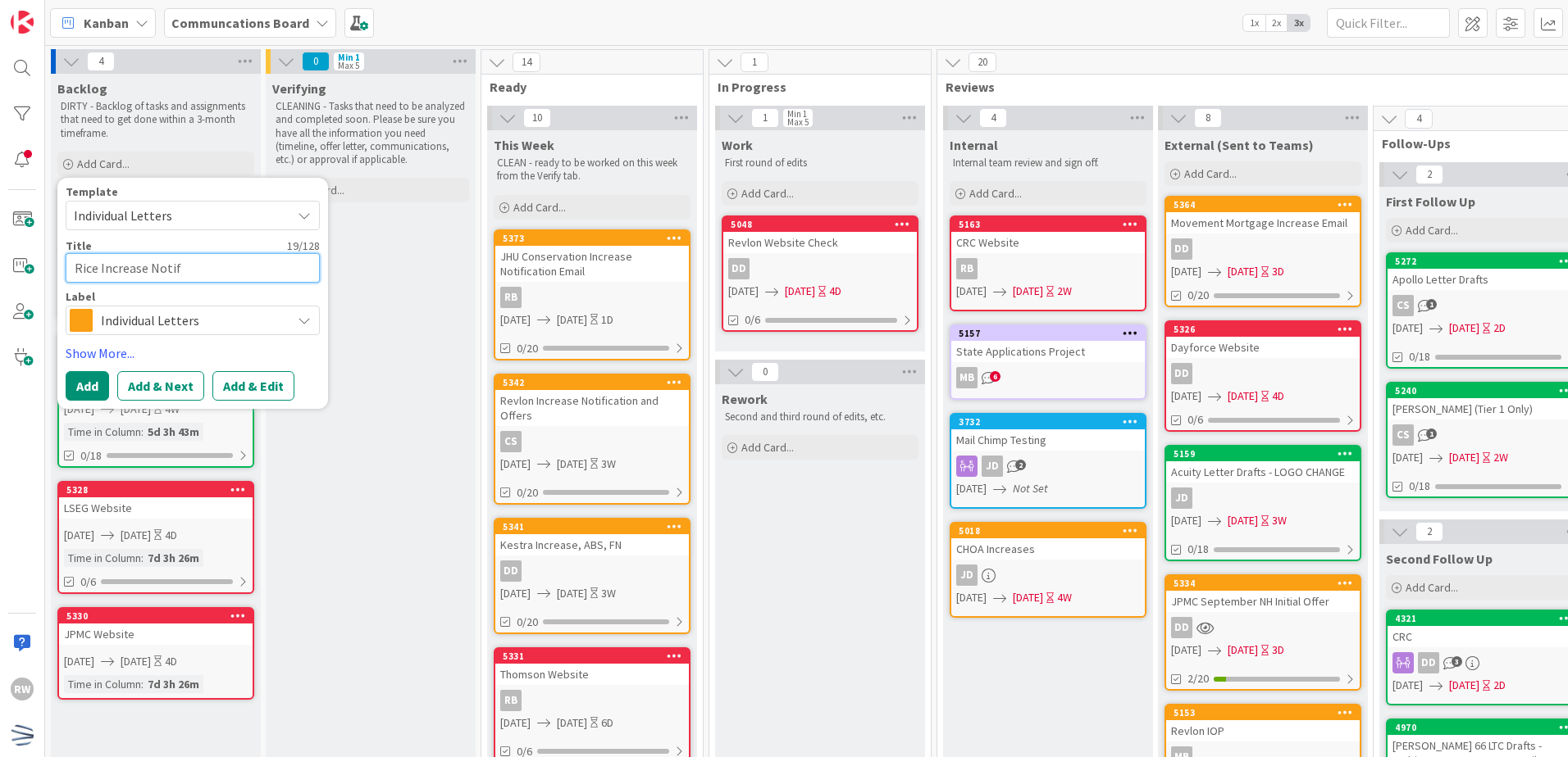
type textarea "Rice Increase Notifi"
type textarea "x"
type textarea "Rice Increase Notific"
type textarea "x"
type textarea "Rice Increase Notifica"
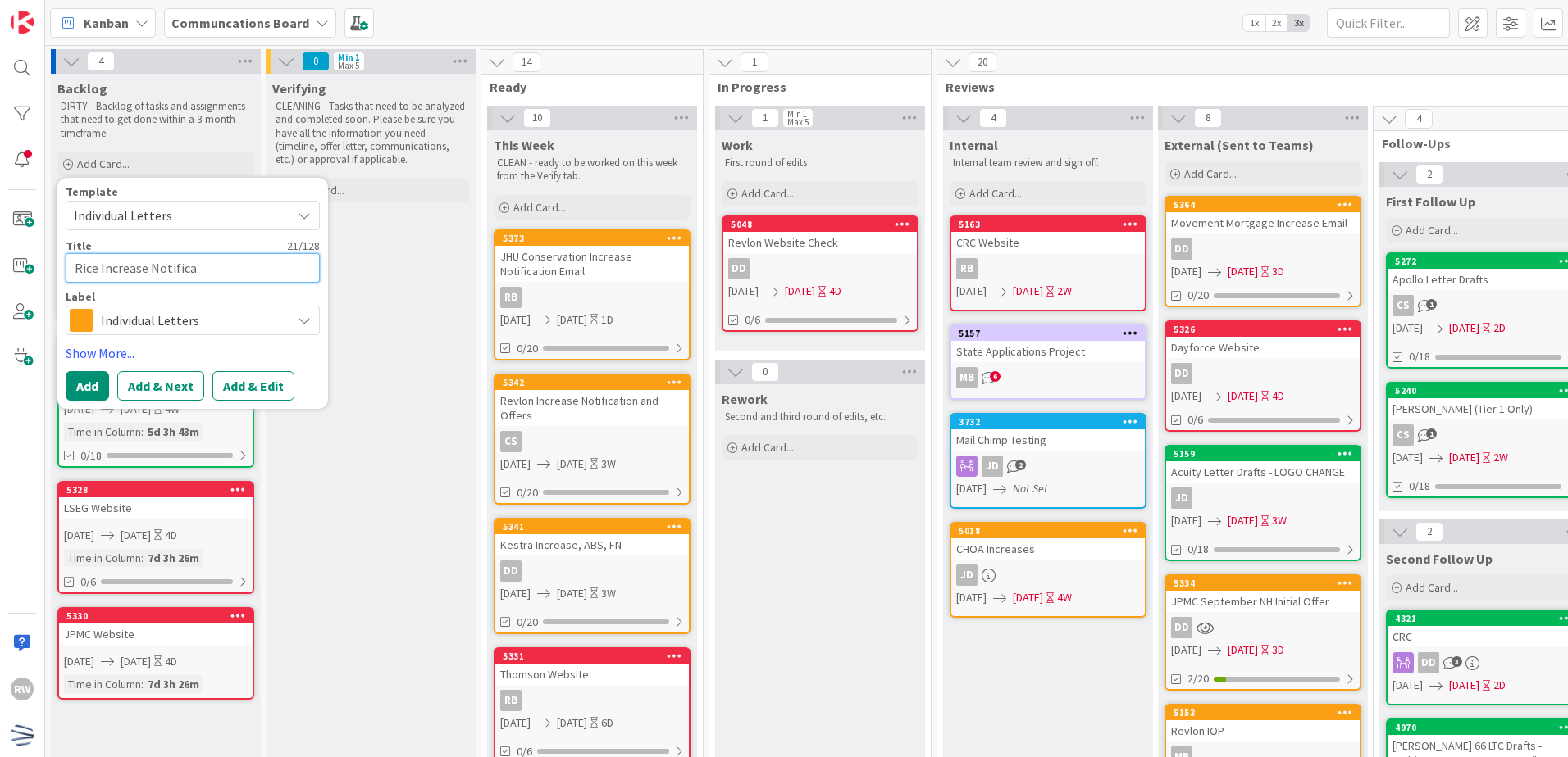
type textarea "x"
type textarea "Rice Increase Notificat"
type textarea "x"
type textarea "Rice Increase Notificati"
type textarea "x"
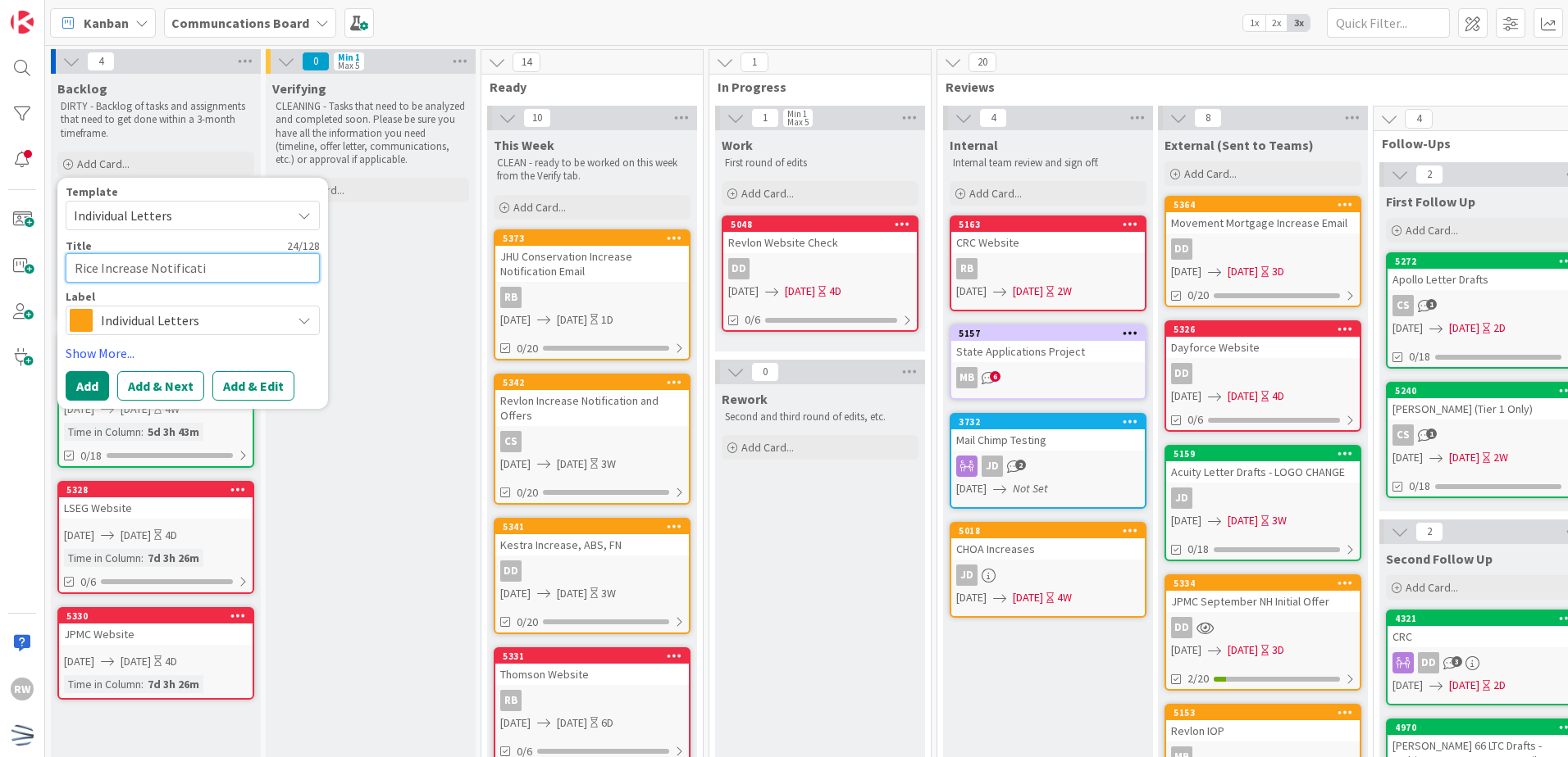
type textarea "Rice Increase Notificatio"
type textarea "x"
type textarea "Rice Increase Notification"
click at [124, 351] on link "Show More..." at bounding box center [193, 353] width 254 height 20
type textarea "x"
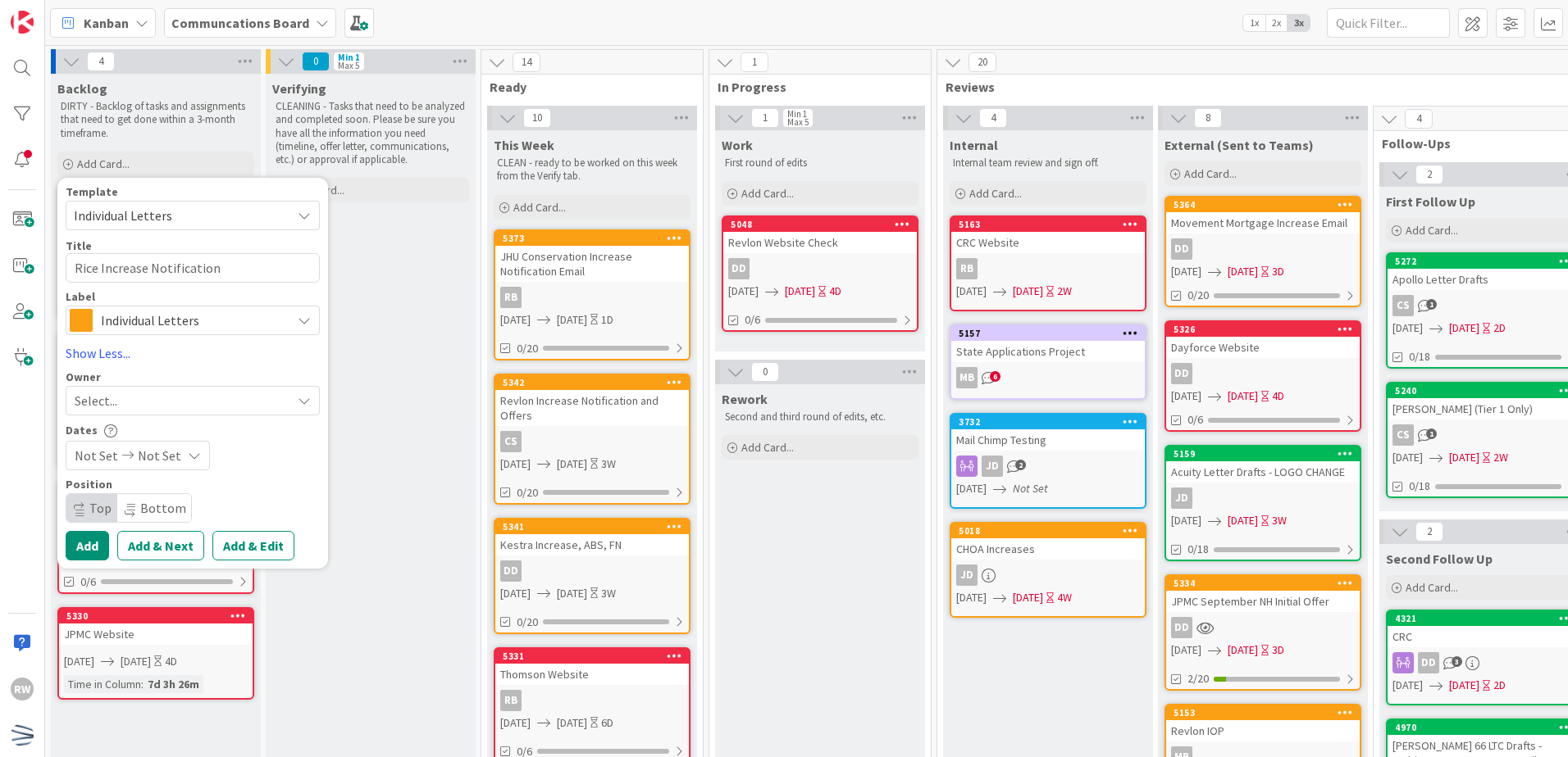
click at [105, 453] on span "Not Set" at bounding box center [96, 456] width 44 height 20
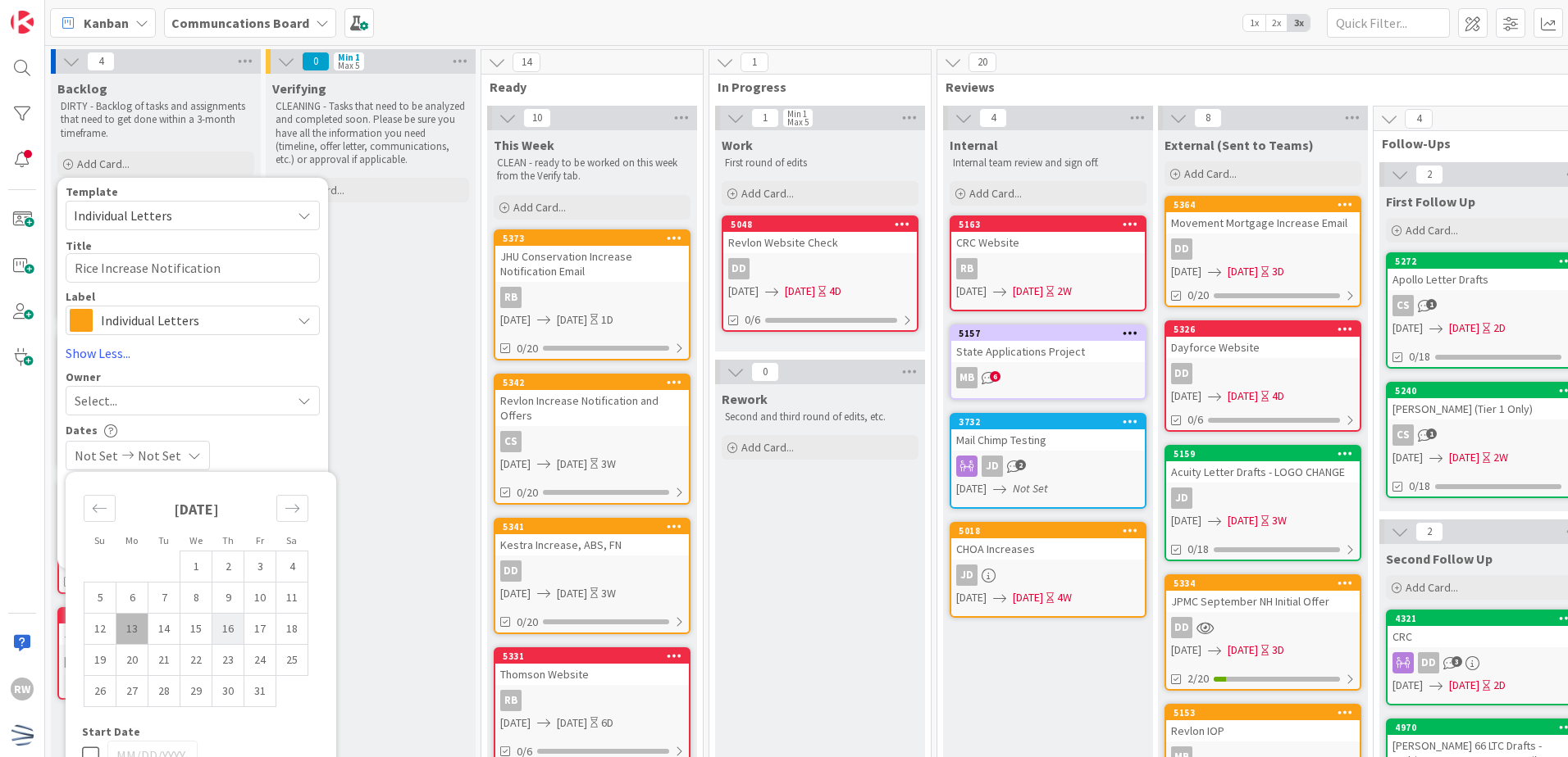
click at [230, 634] on td "16" at bounding box center [228, 629] width 32 height 31
type input "[DATE]"
type textarea "x"
click at [178, 662] on td "21" at bounding box center [164, 660] width 32 height 31
type input "[DATE]"
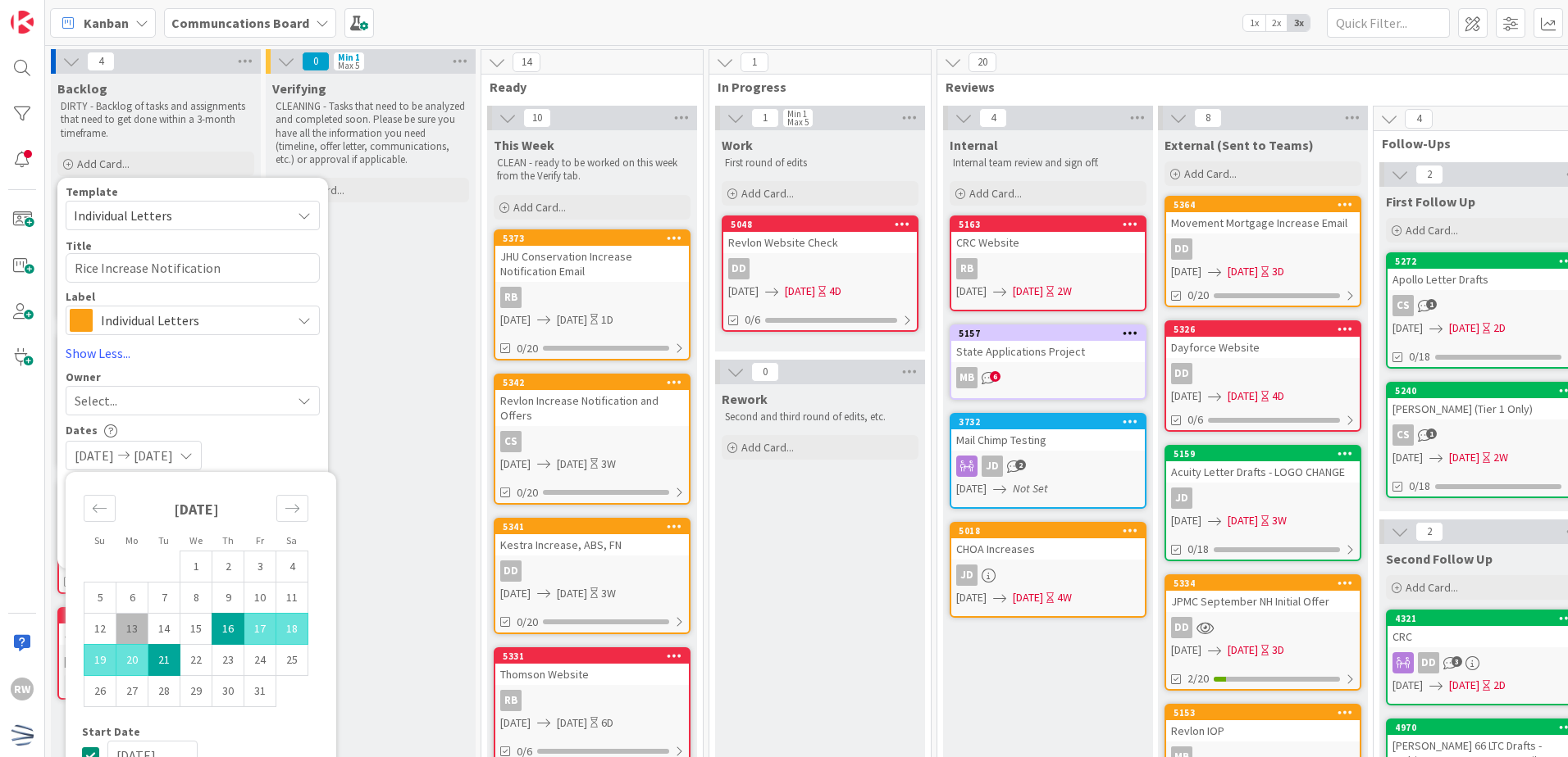
click at [272, 431] on div "Dates" at bounding box center [193, 430] width 254 height 14
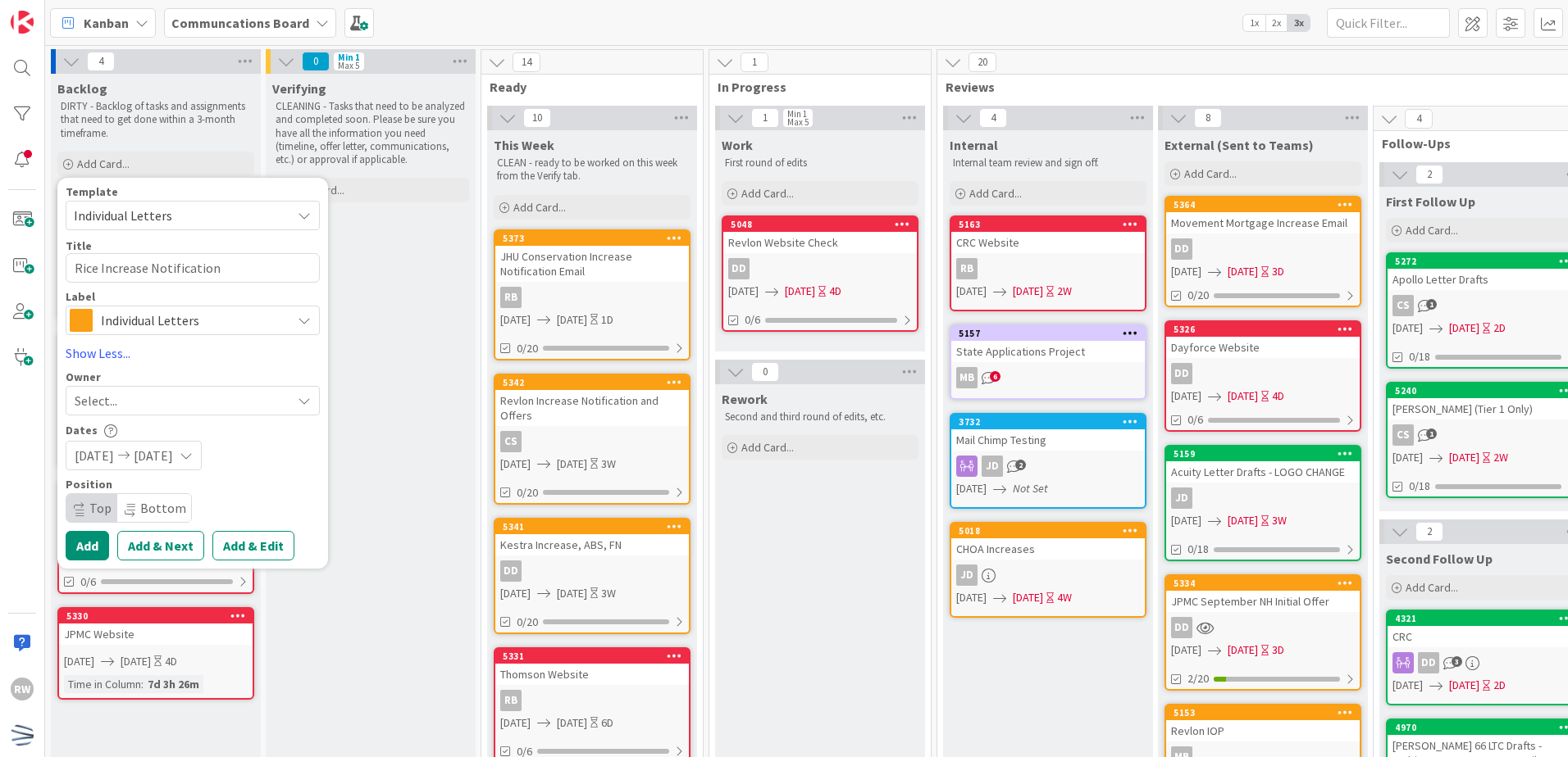
click at [93, 399] on span "Select..." at bounding box center [96, 401] width 43 height 20
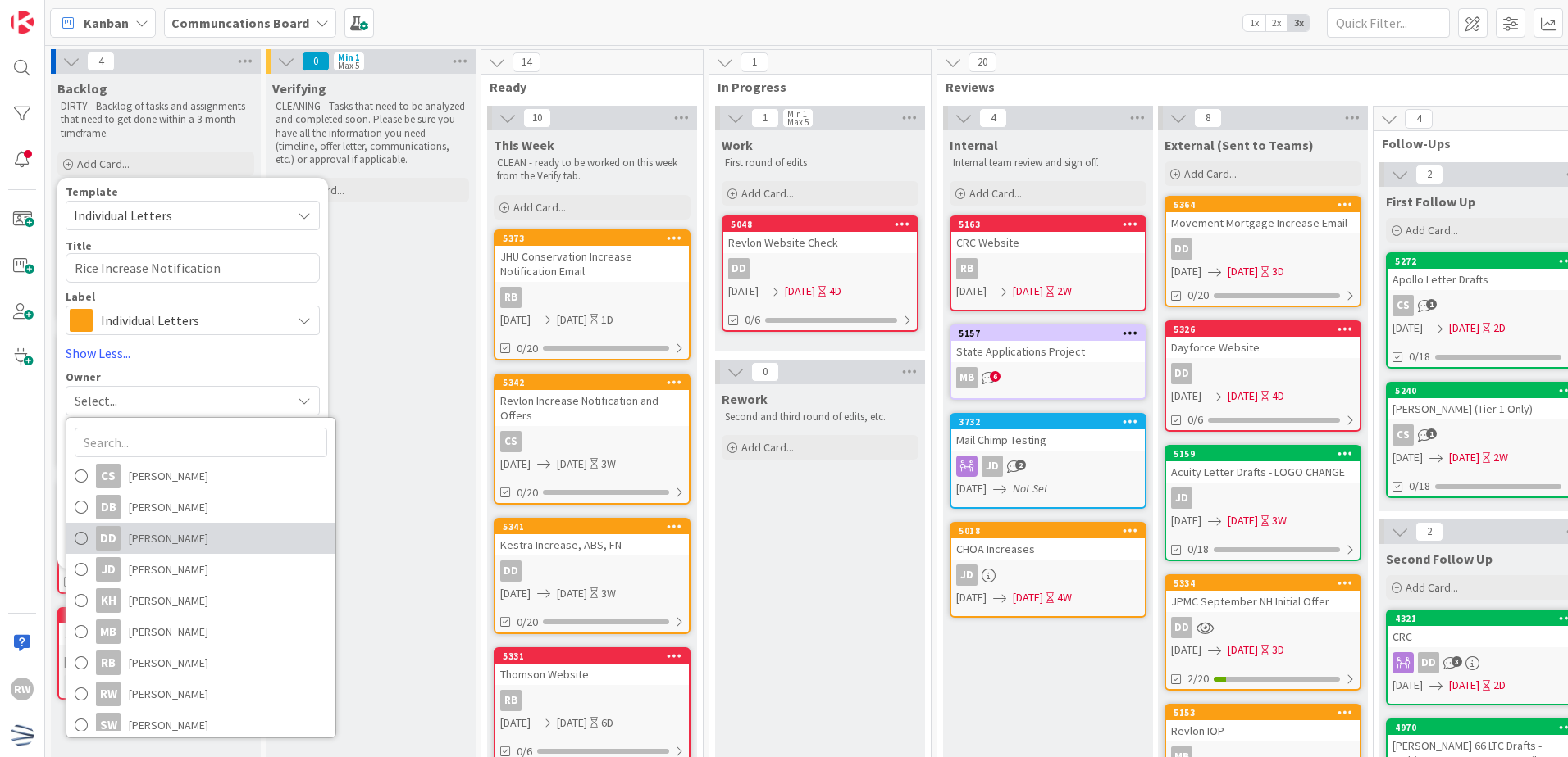
drag, startPoint x: 148, startPoint y: 546, endPoint x: 167, endPoint y: 483, distance: 65.8
click at [148, 546] on span "[PERSON_NAME]" at bounding box center [168, 539] width 80 height 25
type textarea "x"
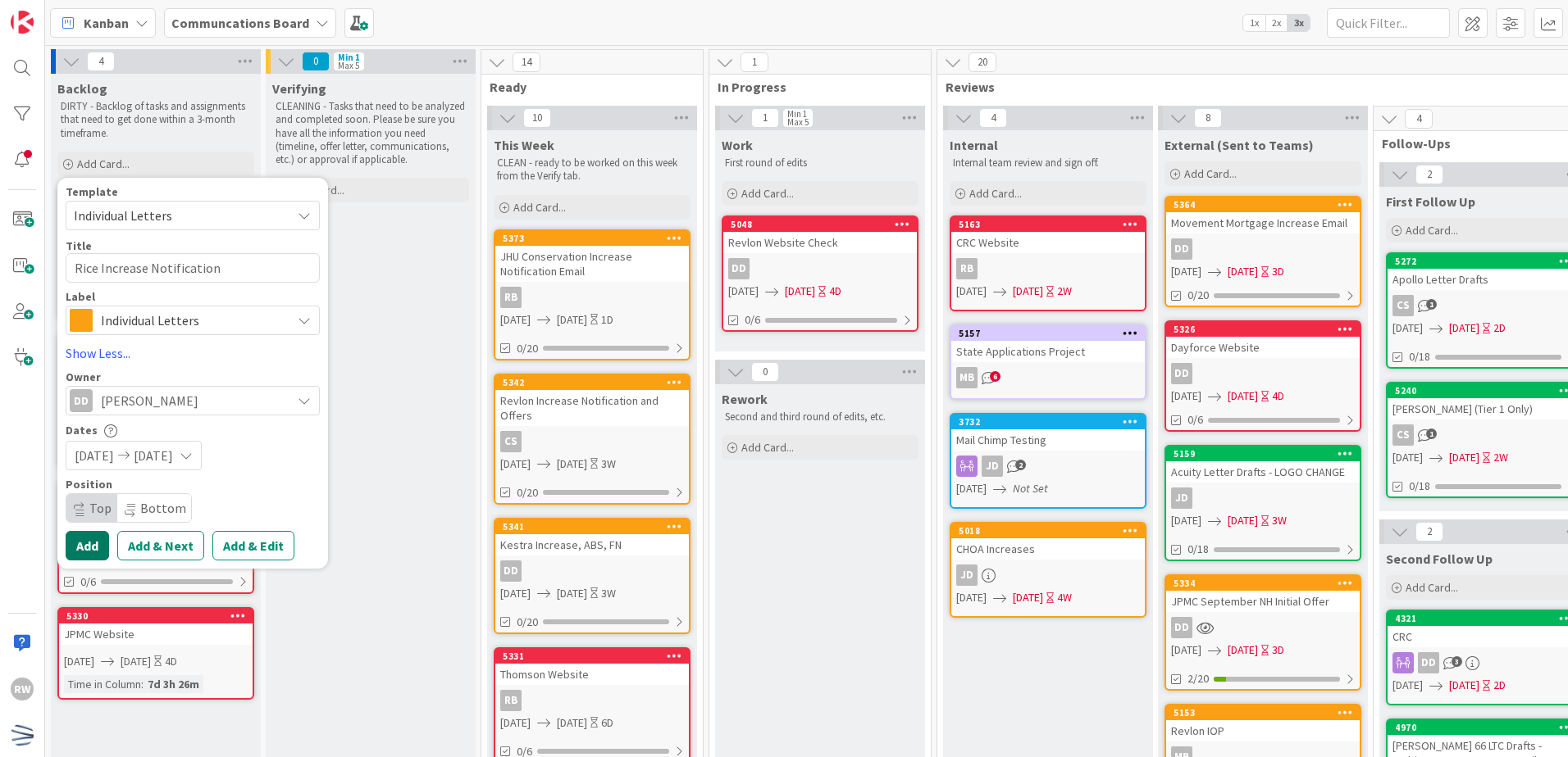
click at [83, 540] on button "Add" at bounding box center [87, 546] width 44 height 30
